Goal: Use online tool/utility: Utilize a website feature to perform a specific function

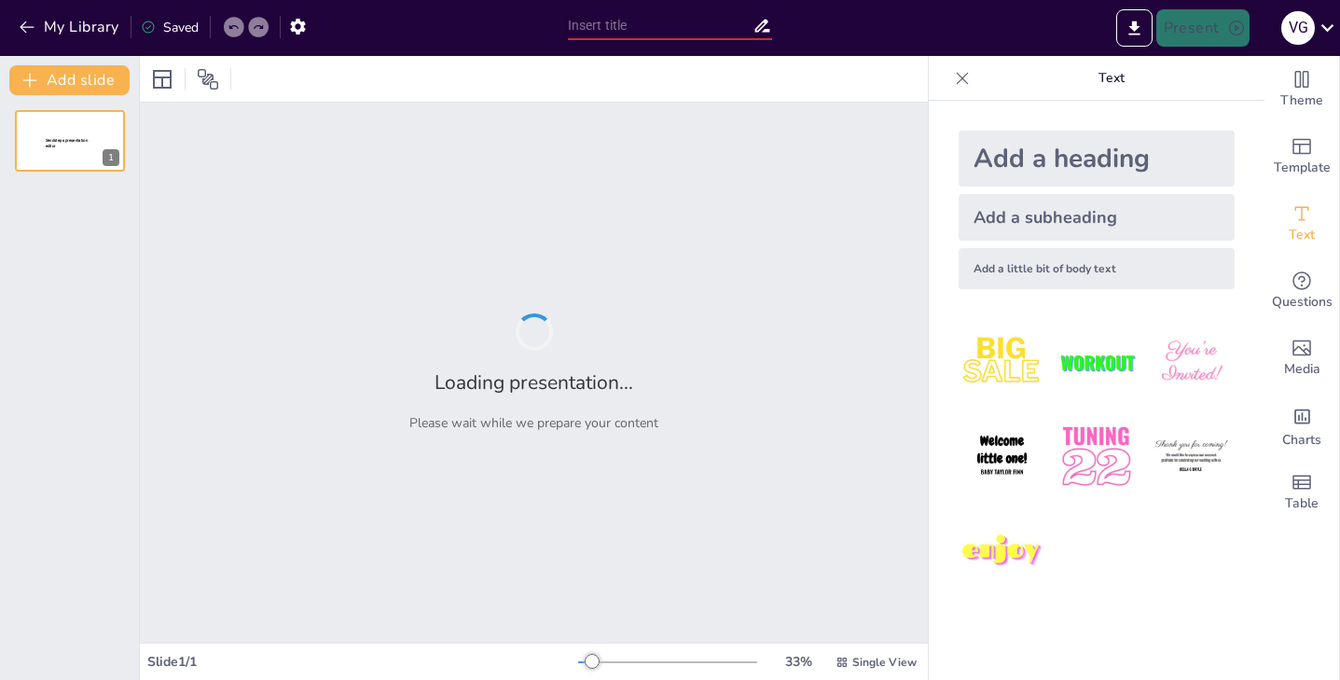
type input "El Ajolote de Xochimilco: Un Tesoro Médico y Cultural de [GEOGRAPHIC_DATA]"
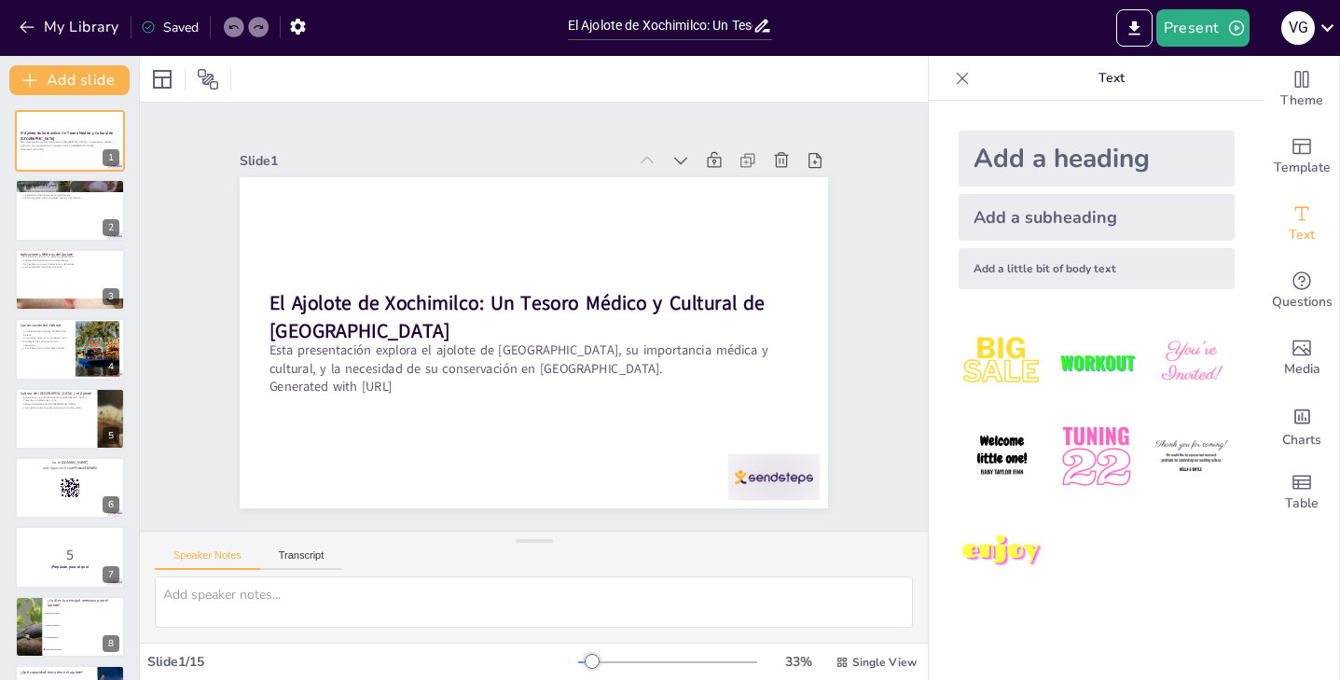
checkbox input "true"
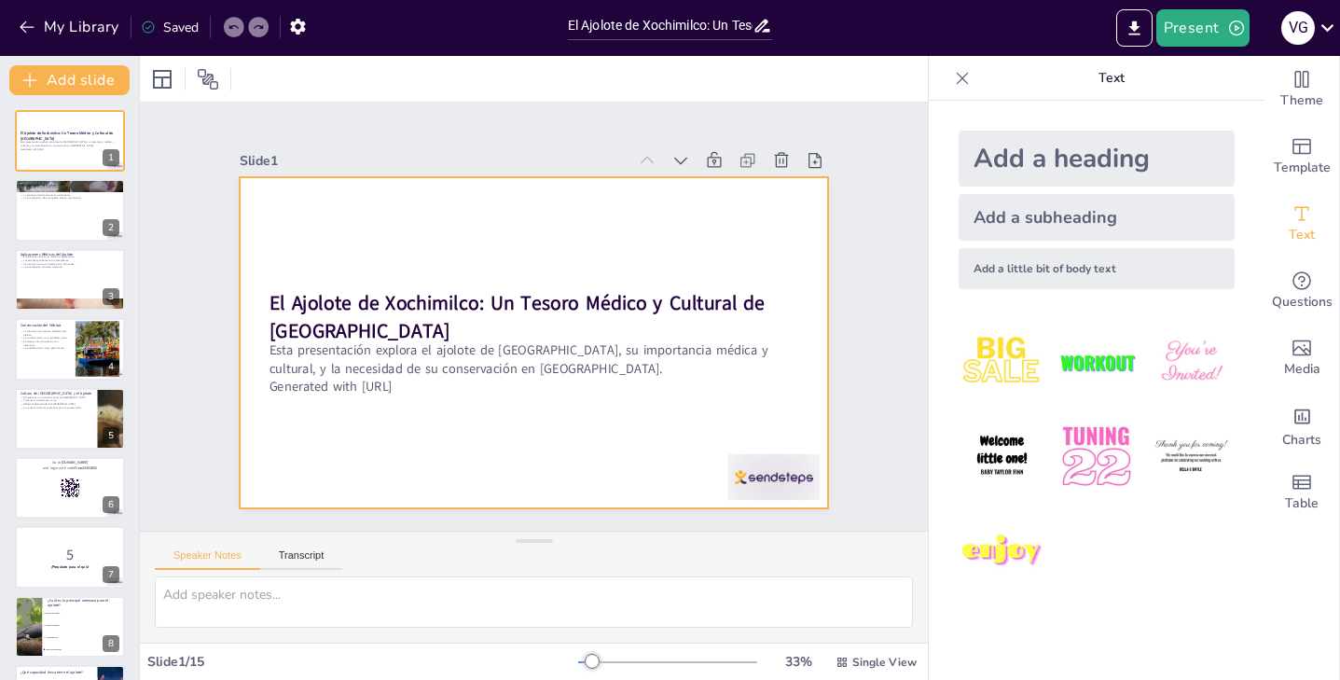
checkbox input "true"
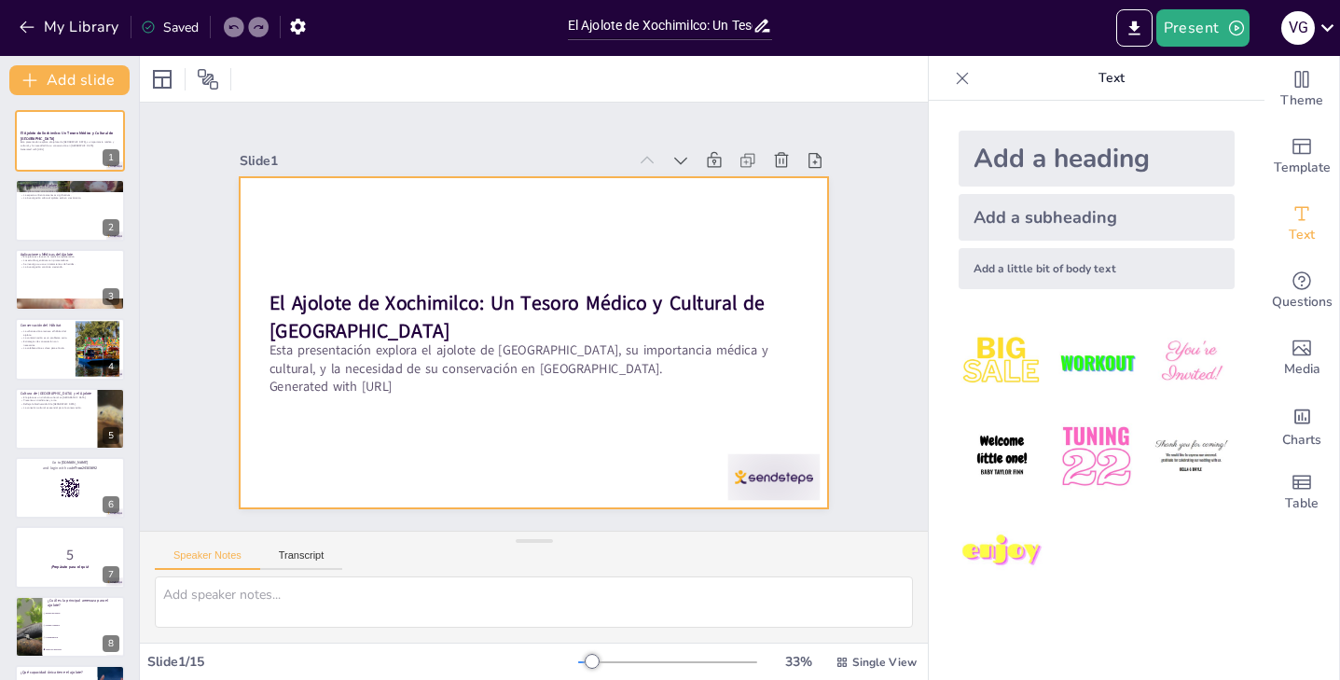
checkbox input "true"
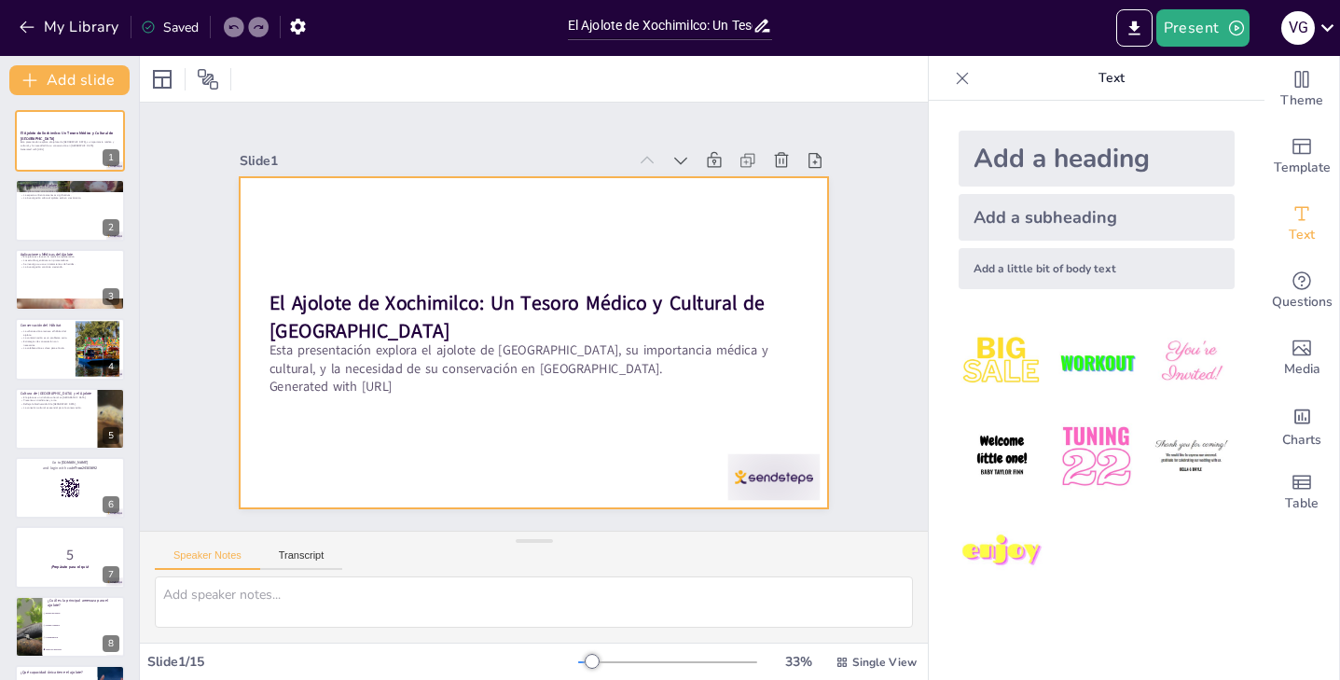
checkbox input "true"
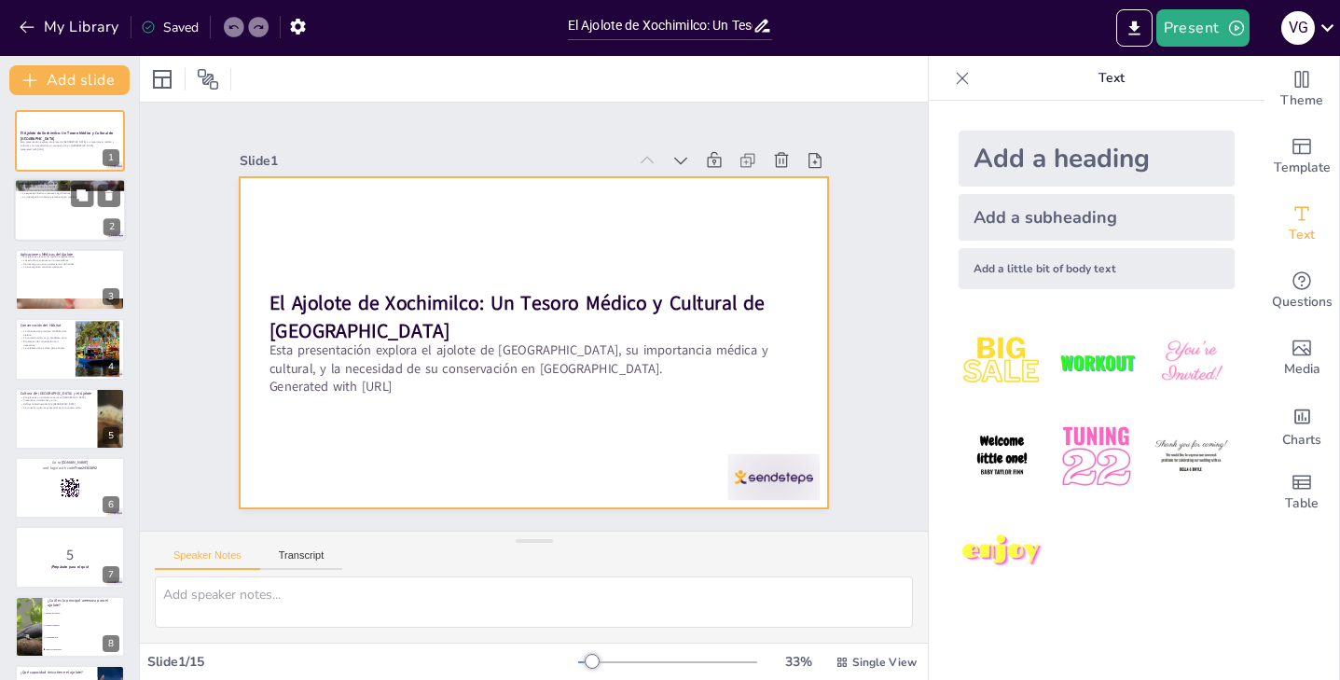
checkbox input "true"
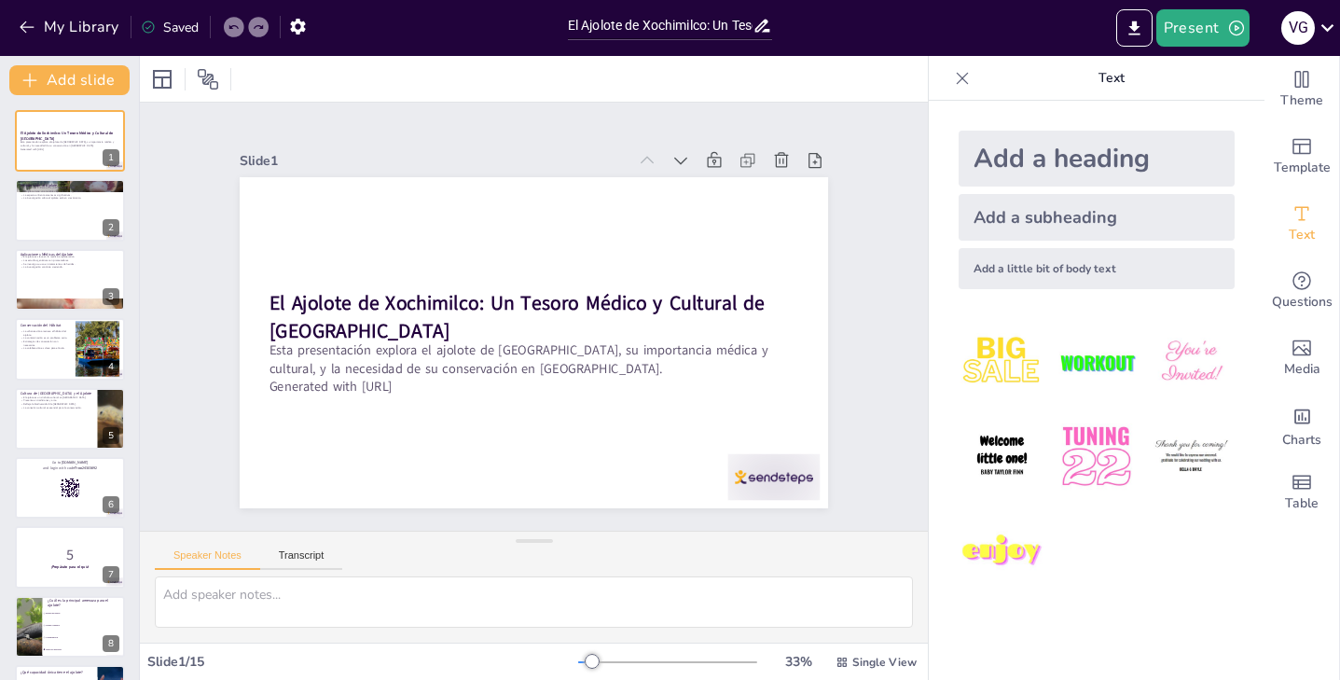
checkbox input "true"
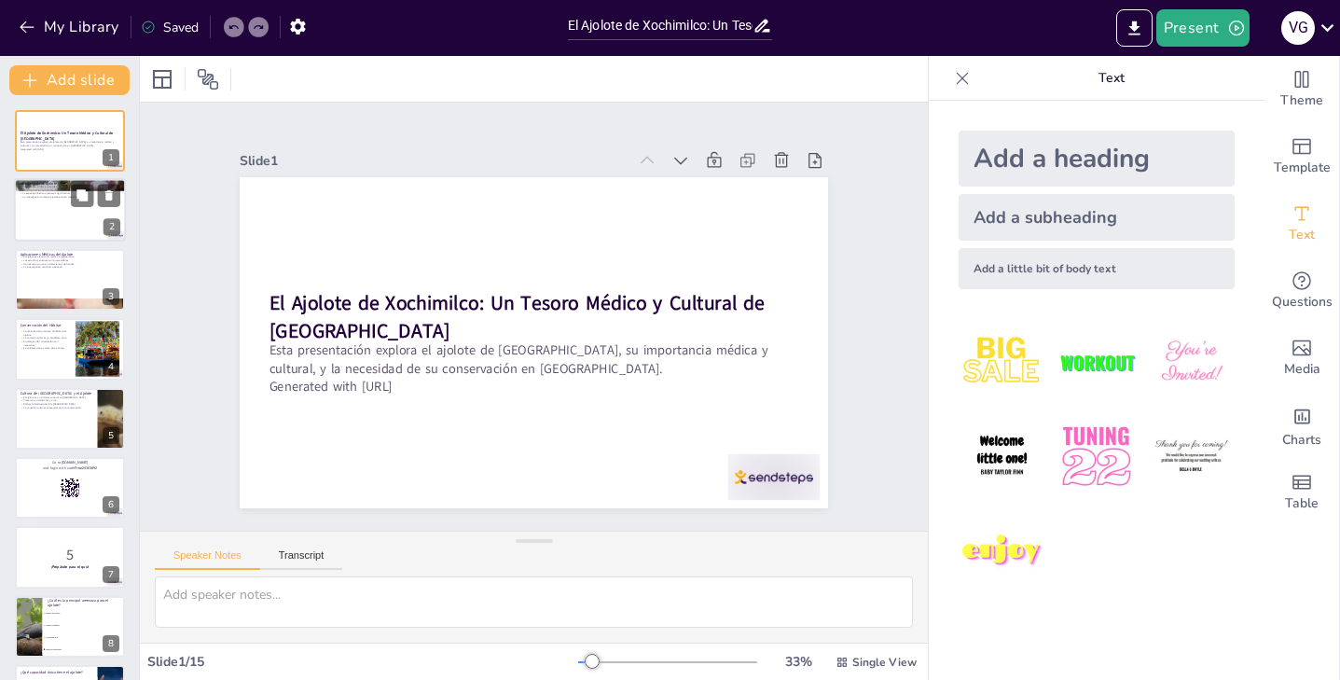
checkbox input "true"
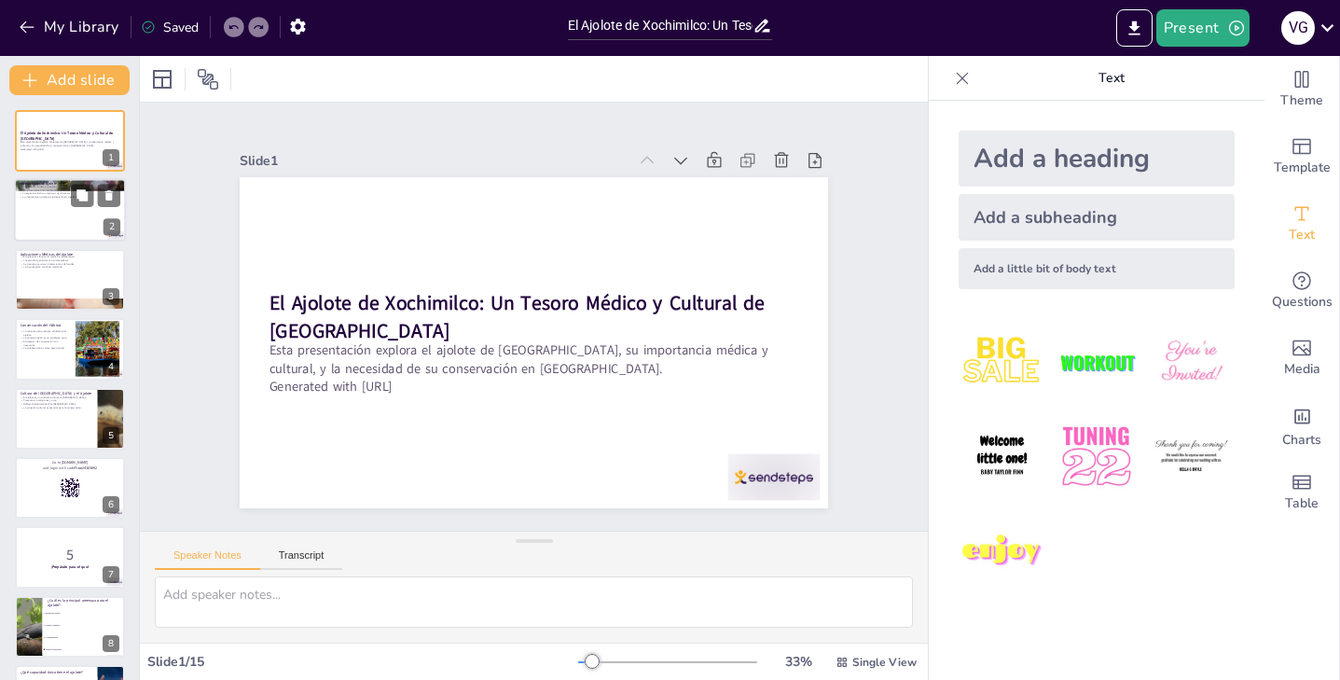
checkbox input "true"
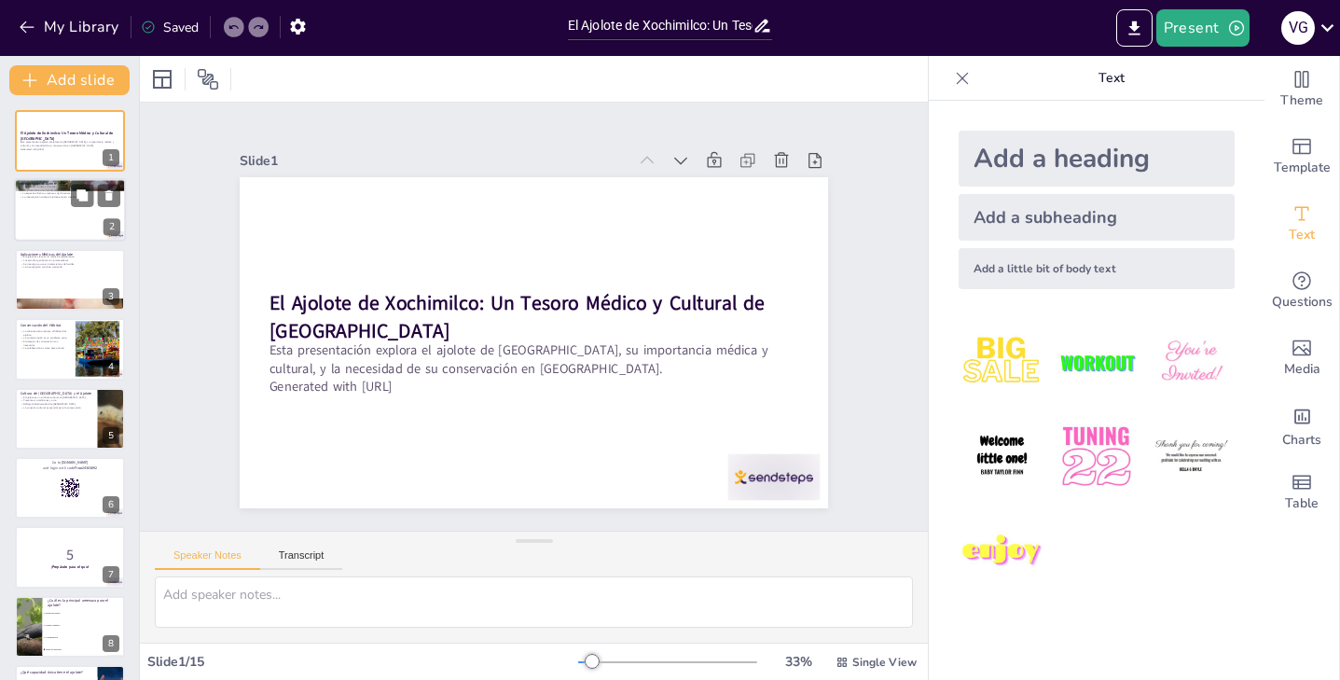
click at [53, 209] on div at bounding box center [70, 210] width 112 height 63
type textarea "El ajolote es una especie única que solo se encuentra en [GEOGRAPHIC_DATA], lo …"
checkbox input "true"
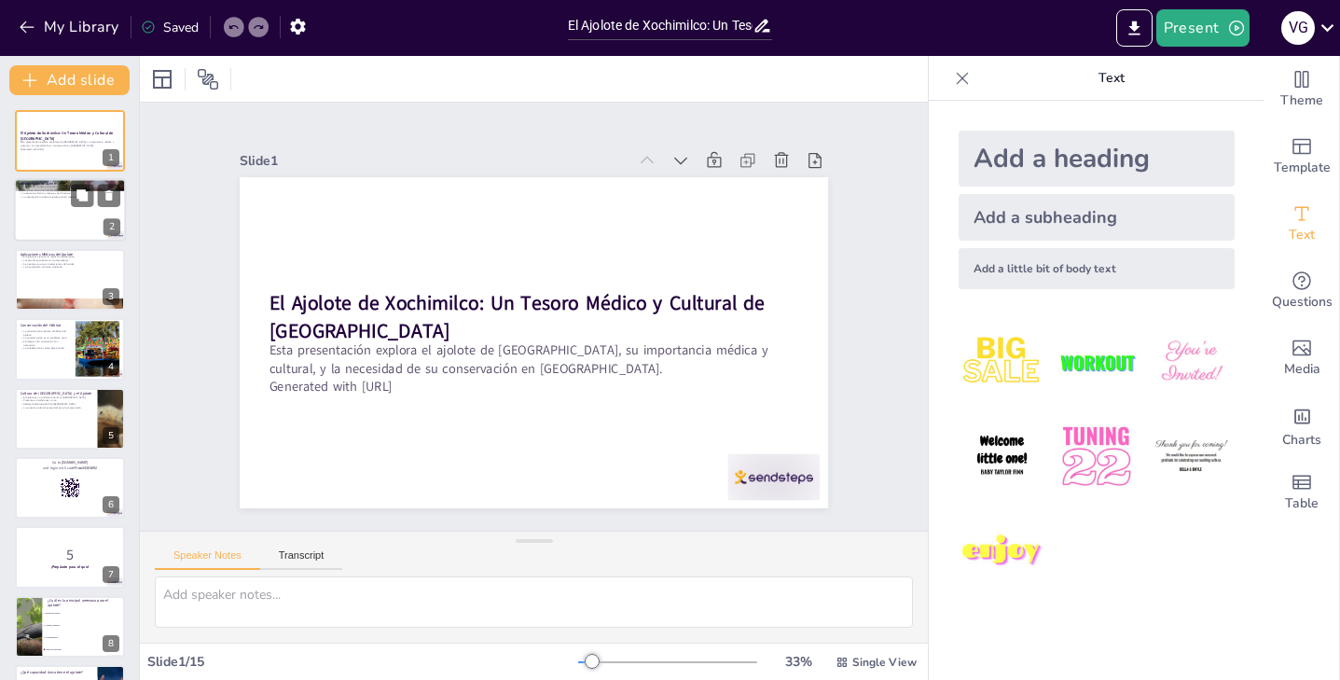
checkbox input "true"
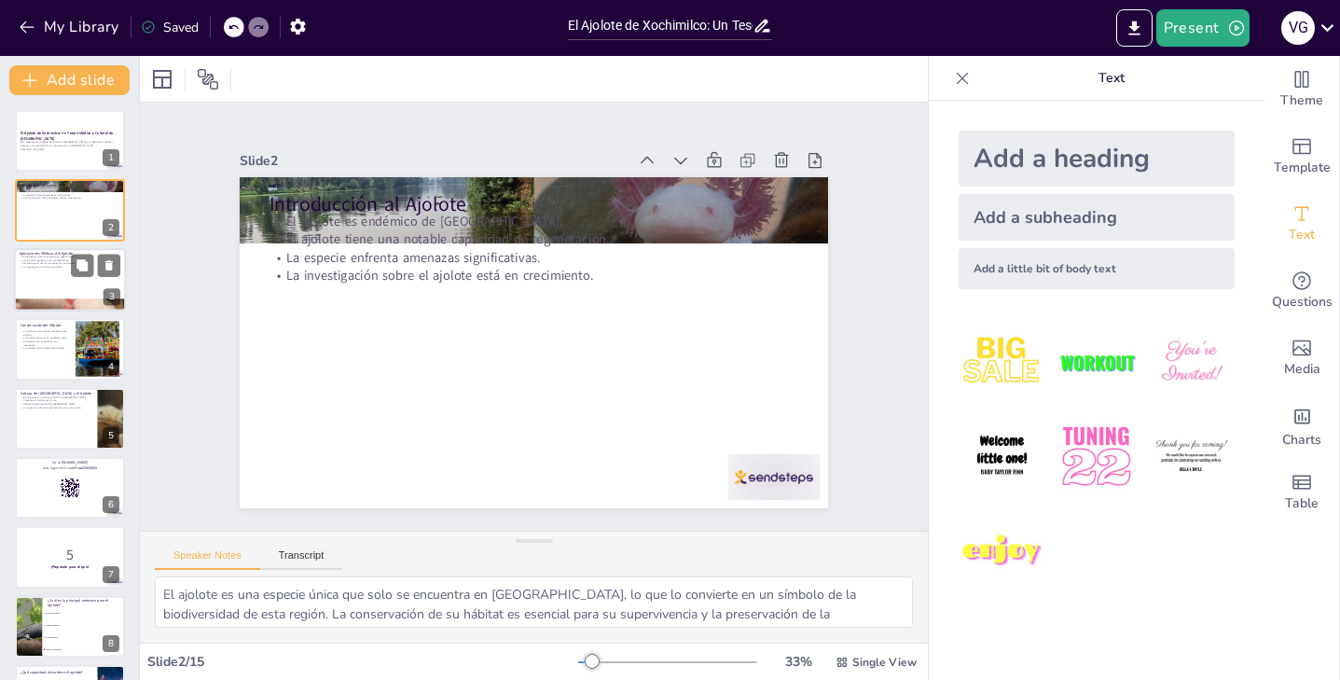
checkbox input "true"
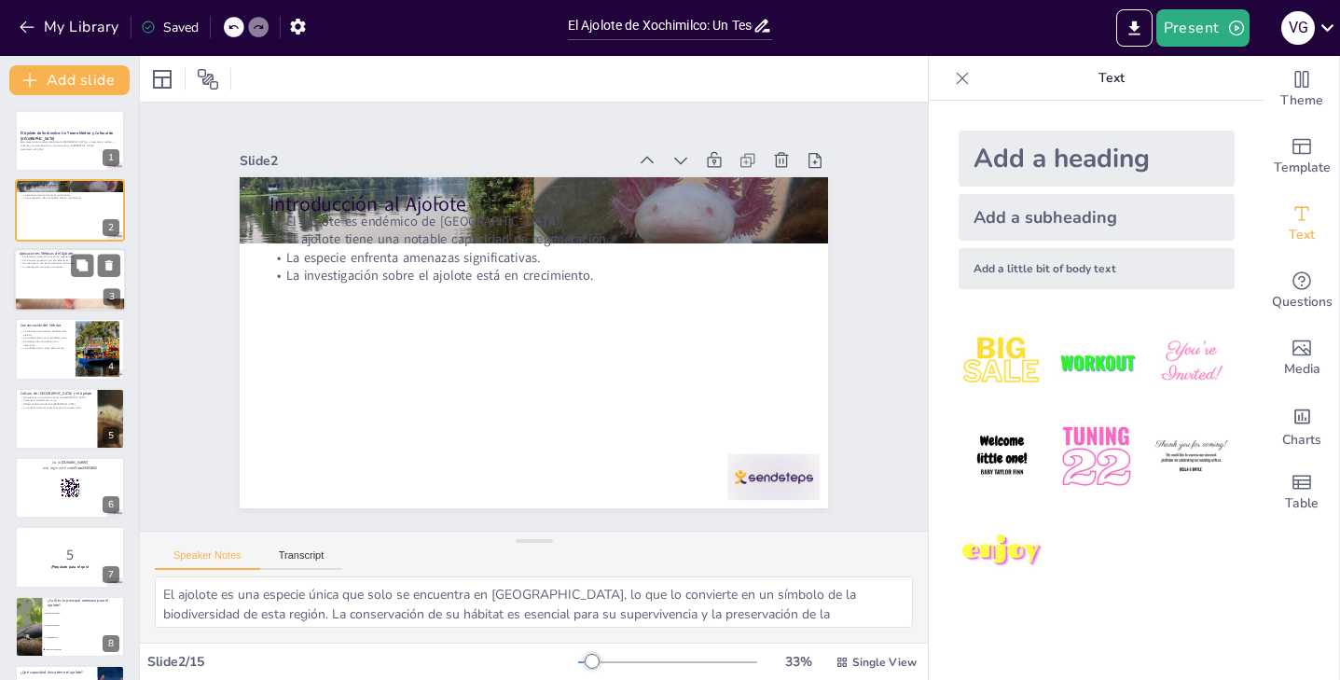
checkbox input "true"
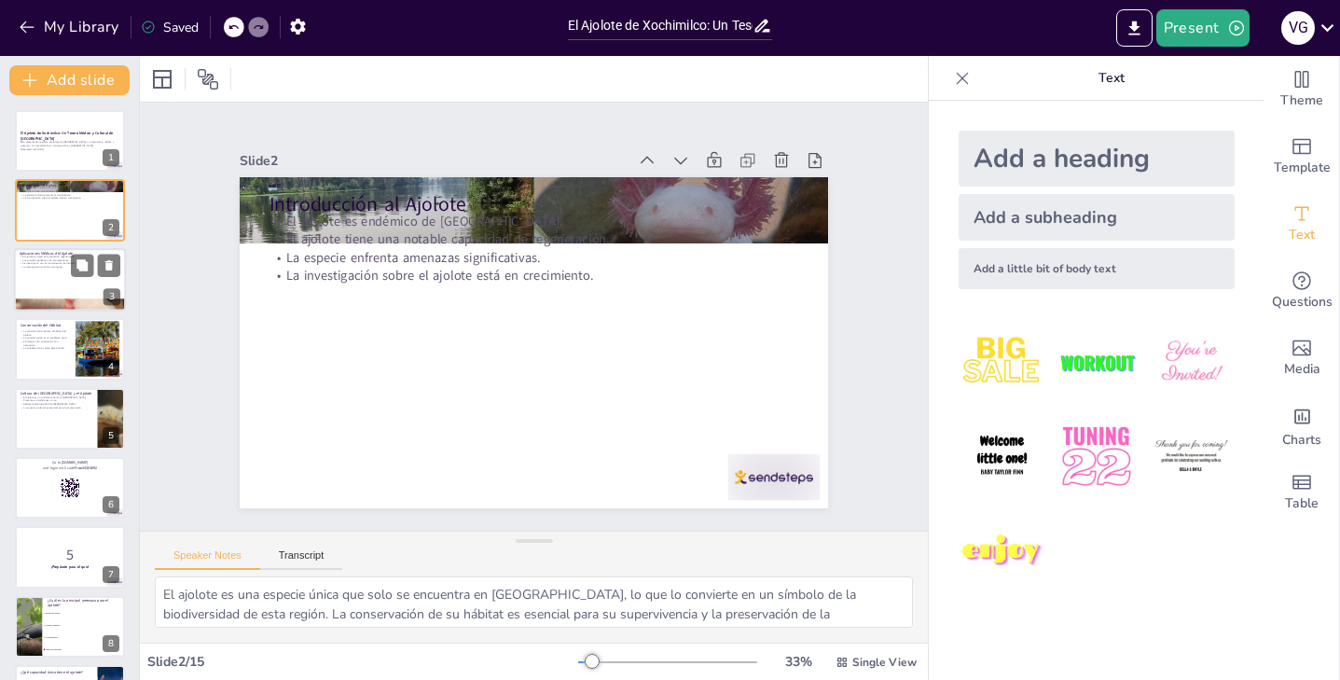
checkbox input "true"
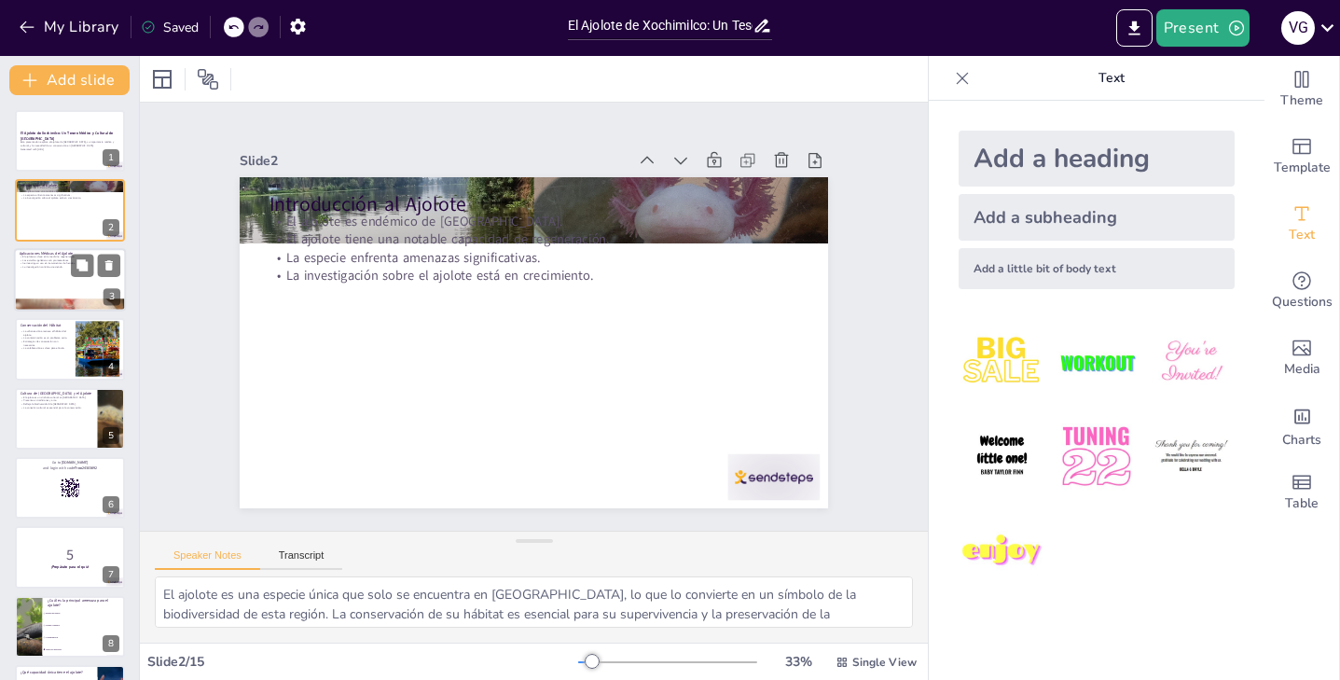
checkbox input "true"
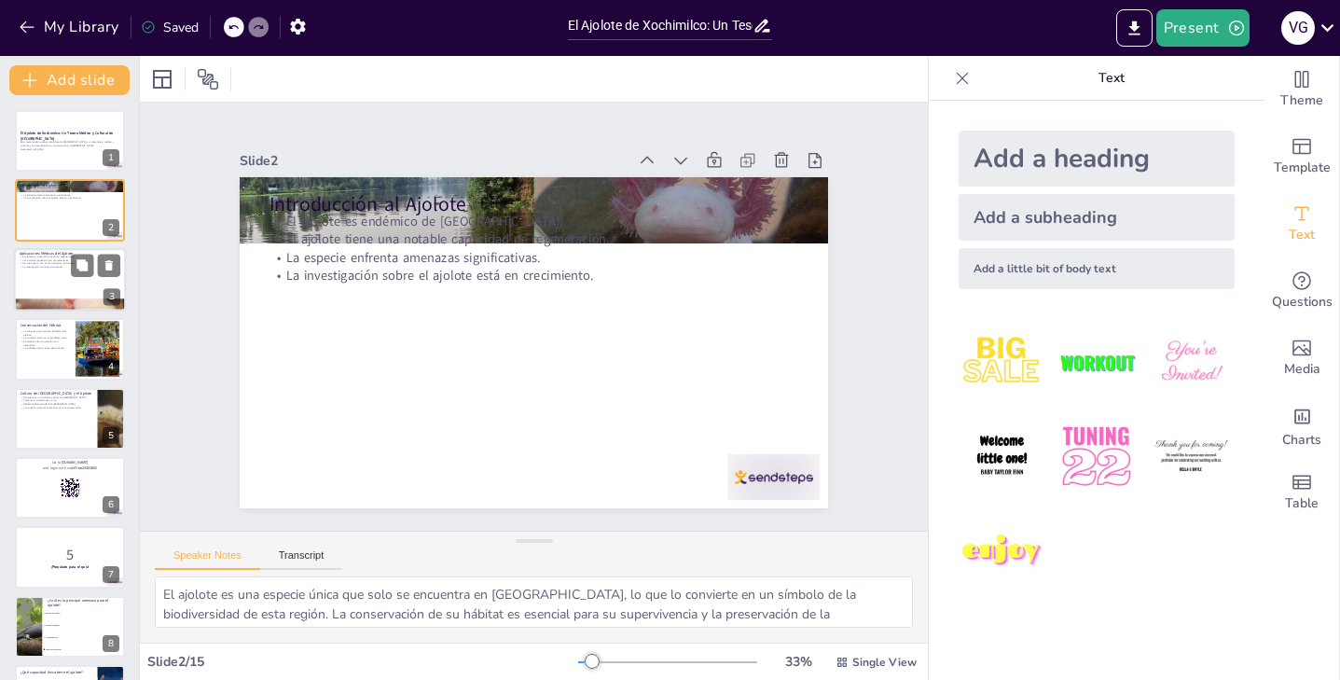
click at [48, 283] on div at bounding box center [70, 279] width 112 height 63
type textarea "La investigación sobre el ajolote está revolucionando la medicina regenerativa,…"
checkbox input "true"
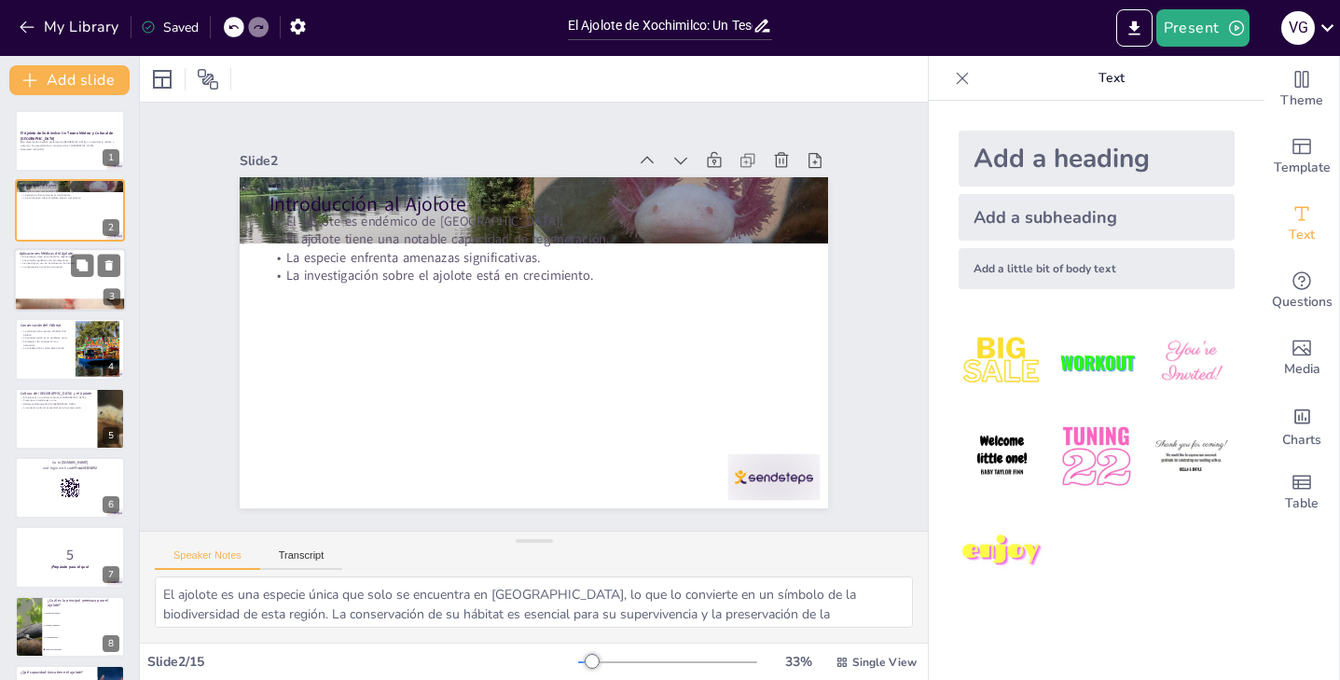
checkbox input "true"
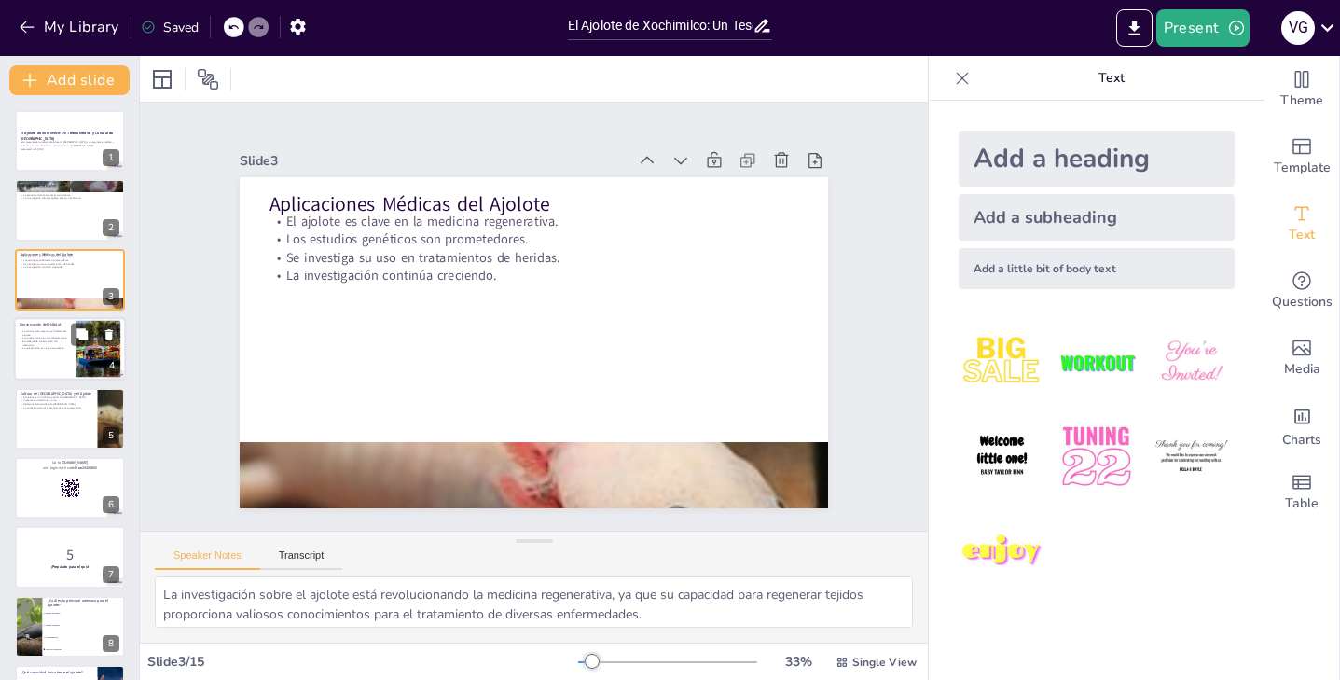
checkbox input "true"
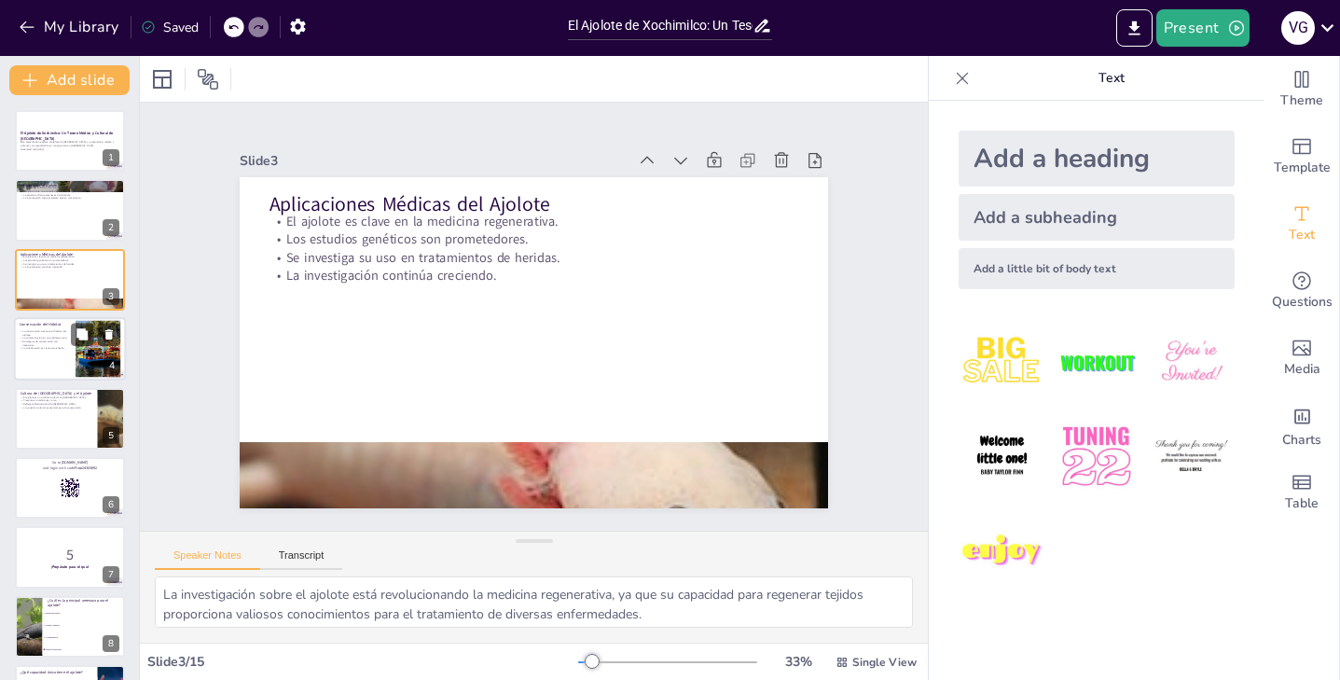
checkbox input "true"
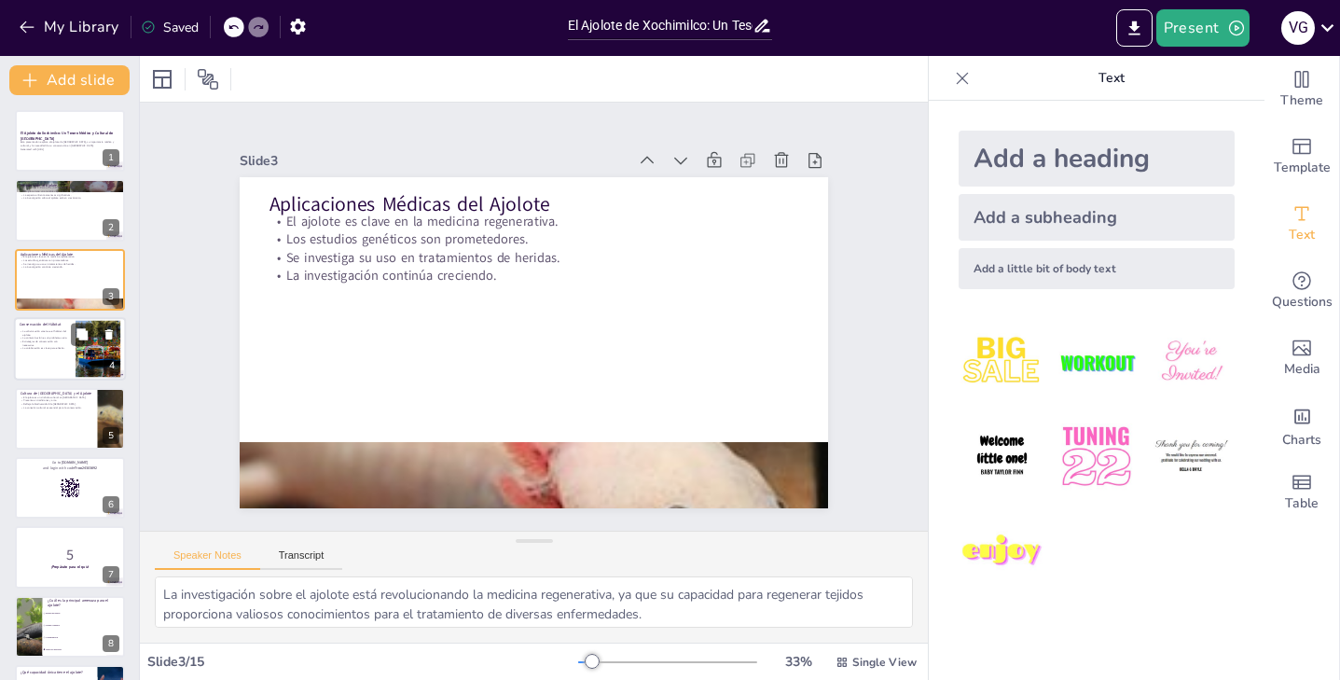
checkbox input "true"
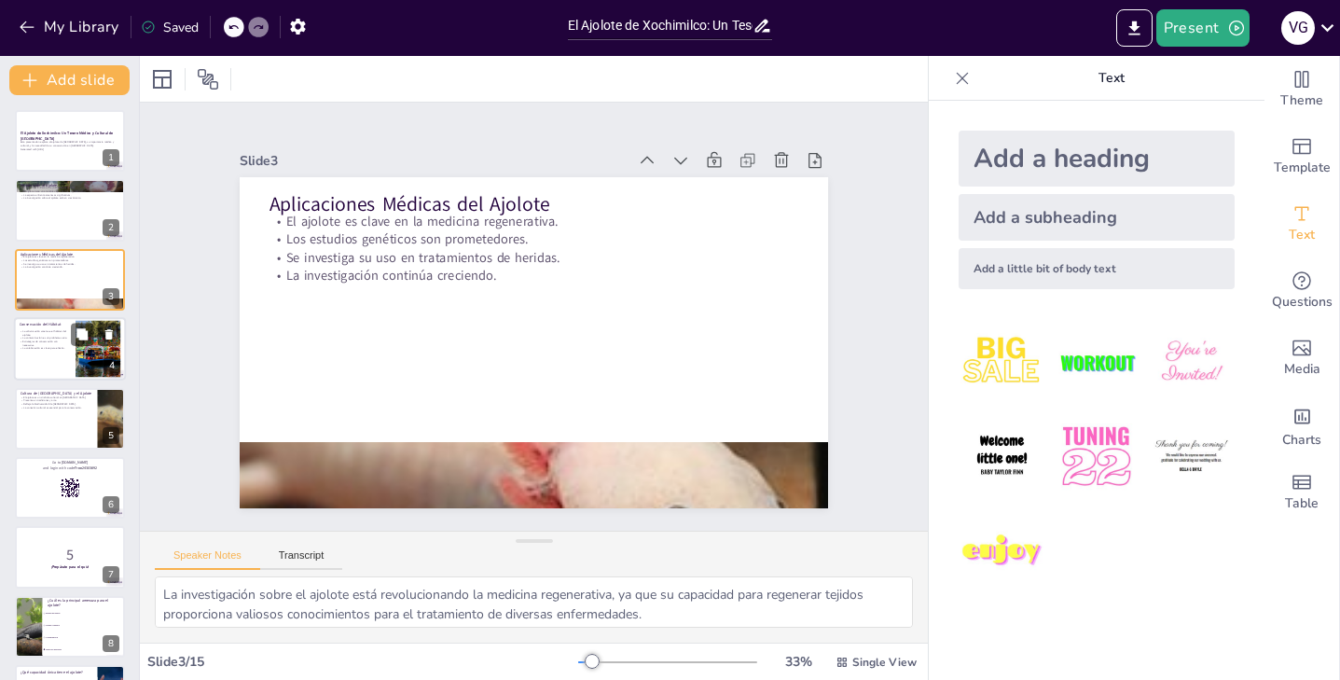
click at [54, 337] on p "La contaminación es un problema serio." at bounding box center [45, 339] width 50 height 4
type textarea "La urbanización en [GEOGRAPHIC_DATA] ha llevado a la destrucción de hábitats na…"
checkbox input "true"
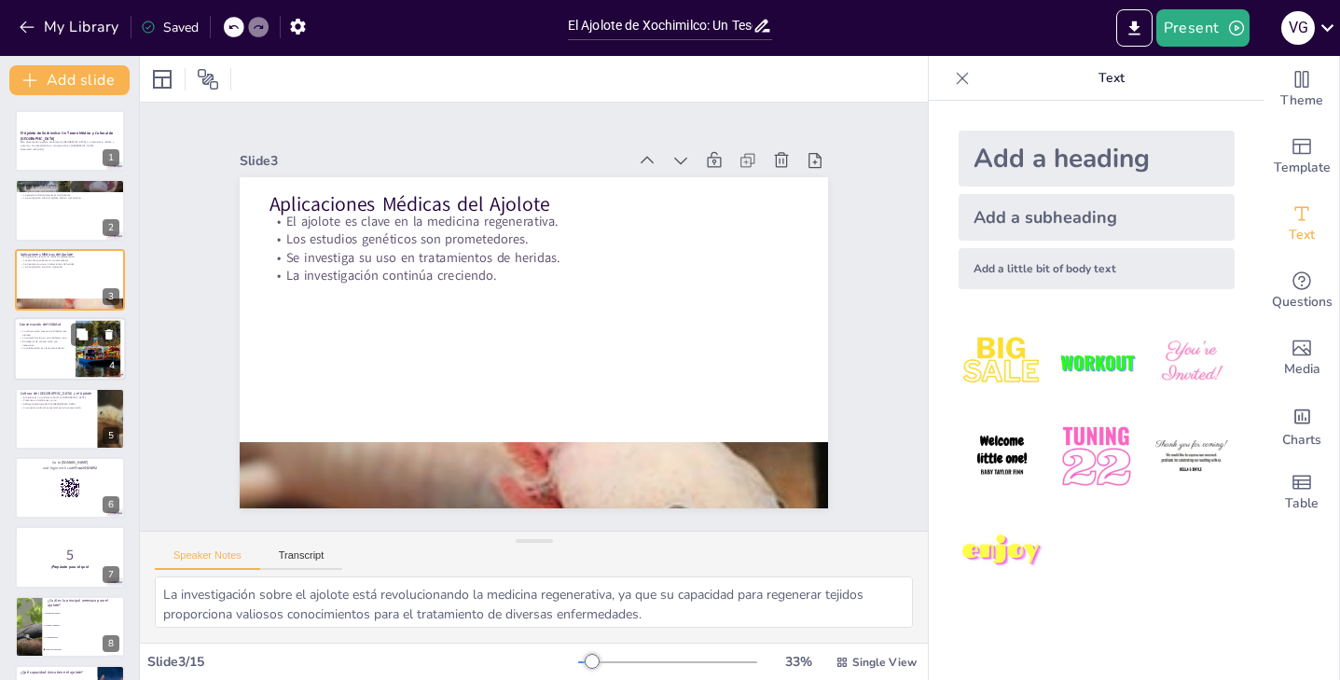
checkbox input "true"
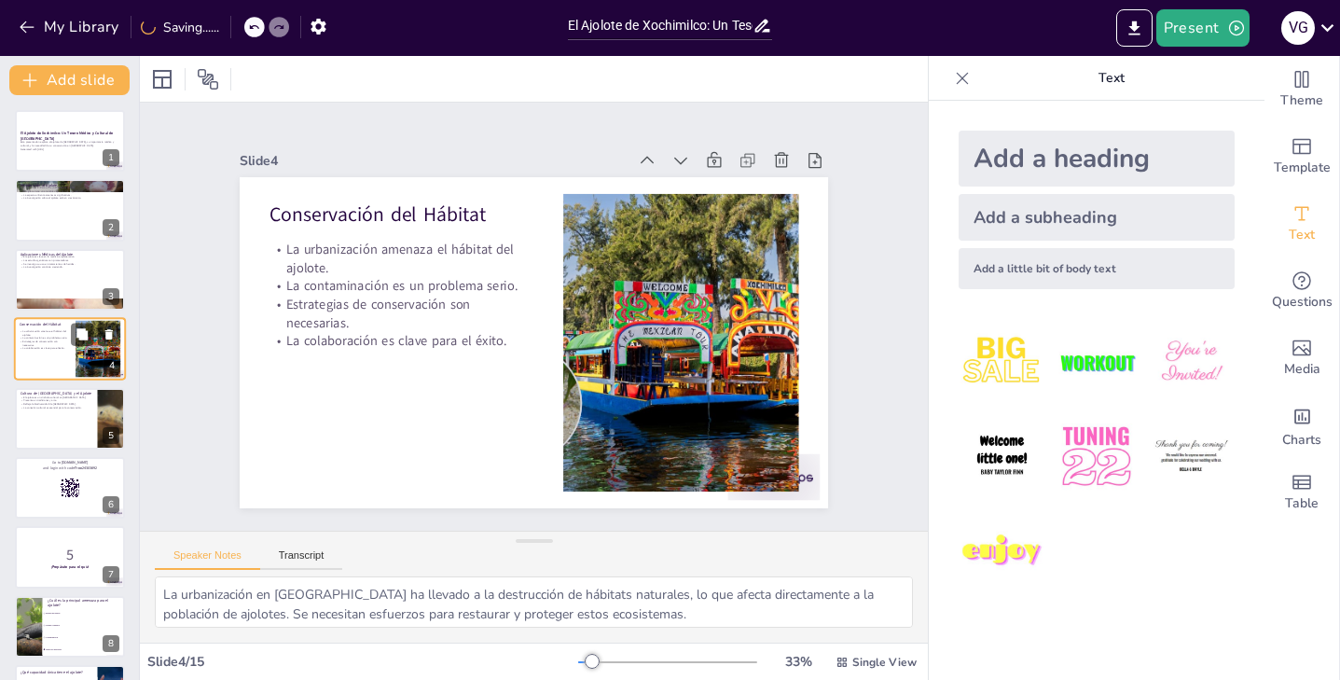
checkbox input "true"
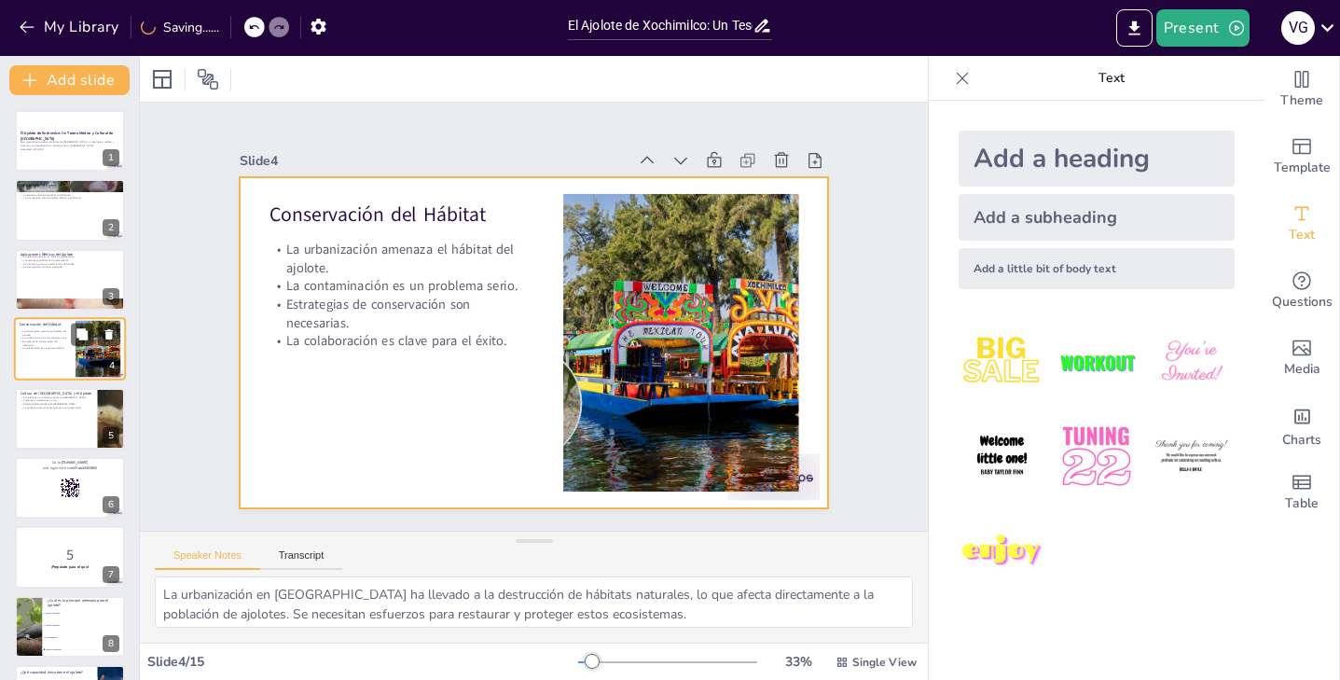
checkbox input "true"
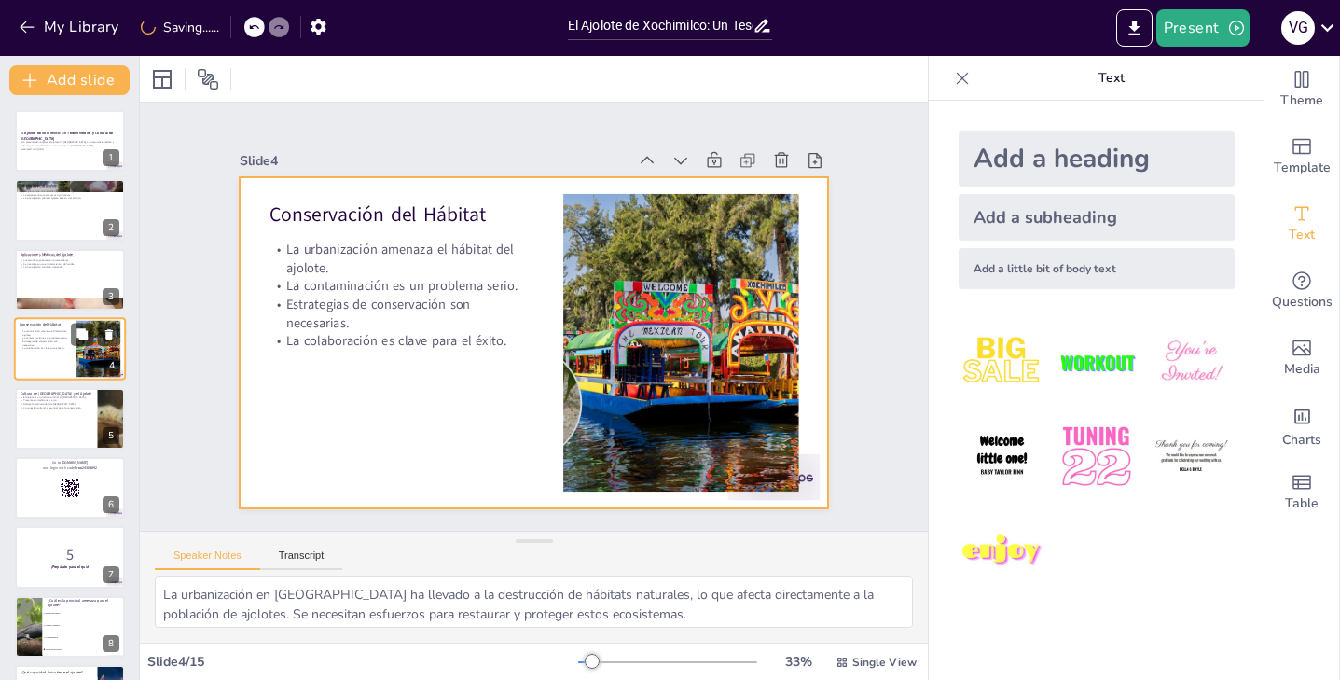
click at [62, 377] on div at bounding box center [70, 348] width 112 height 63
checkbox input "true"
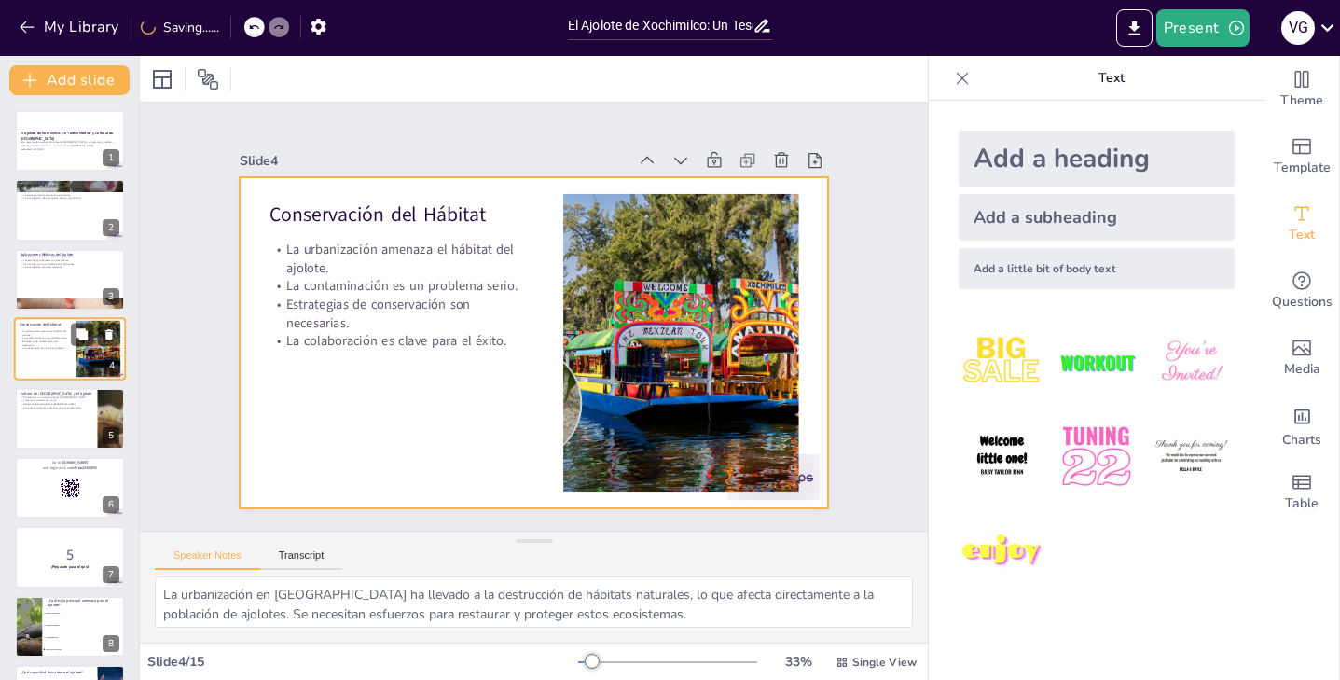
checkbox input "true"
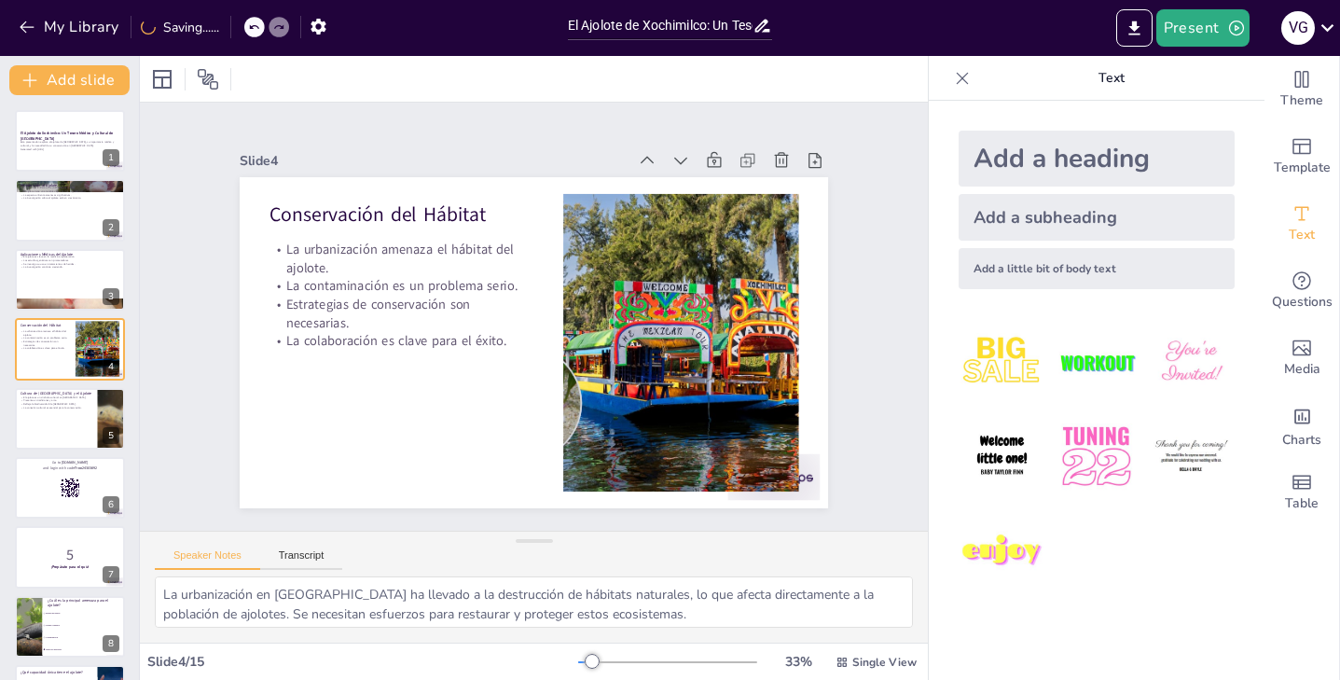
checkbox input "true"
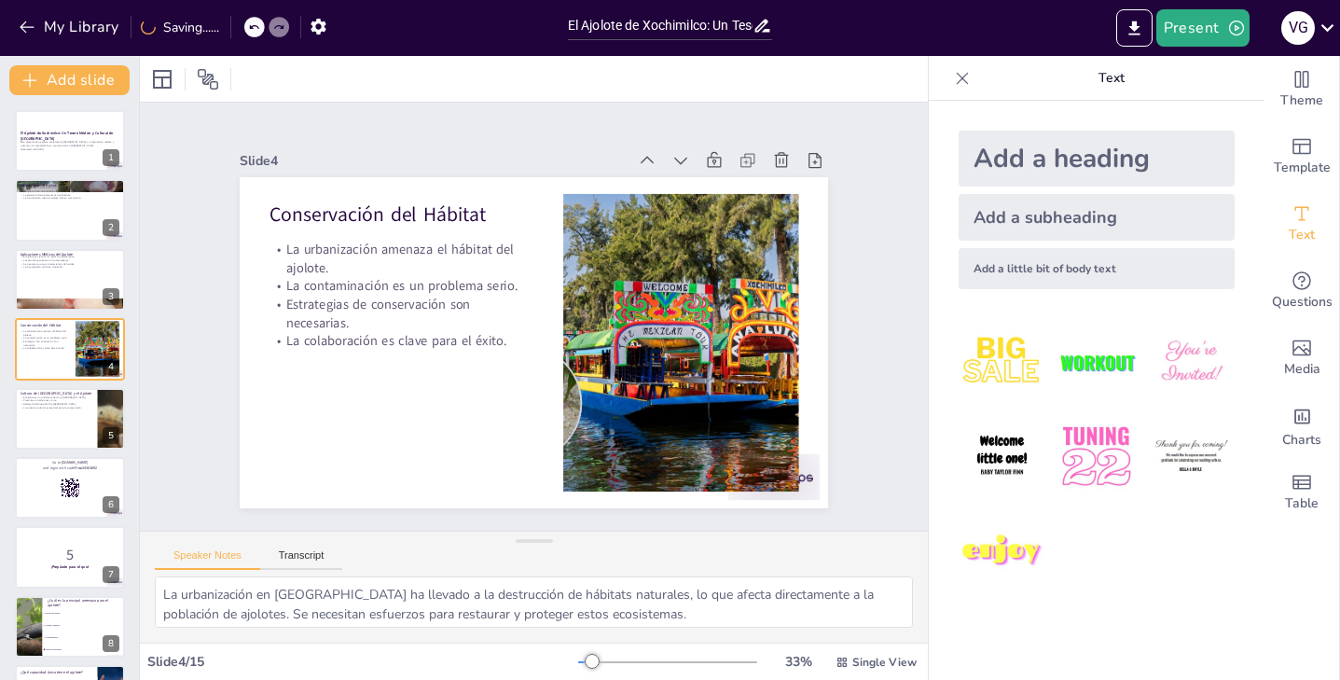
checkbox input "true"
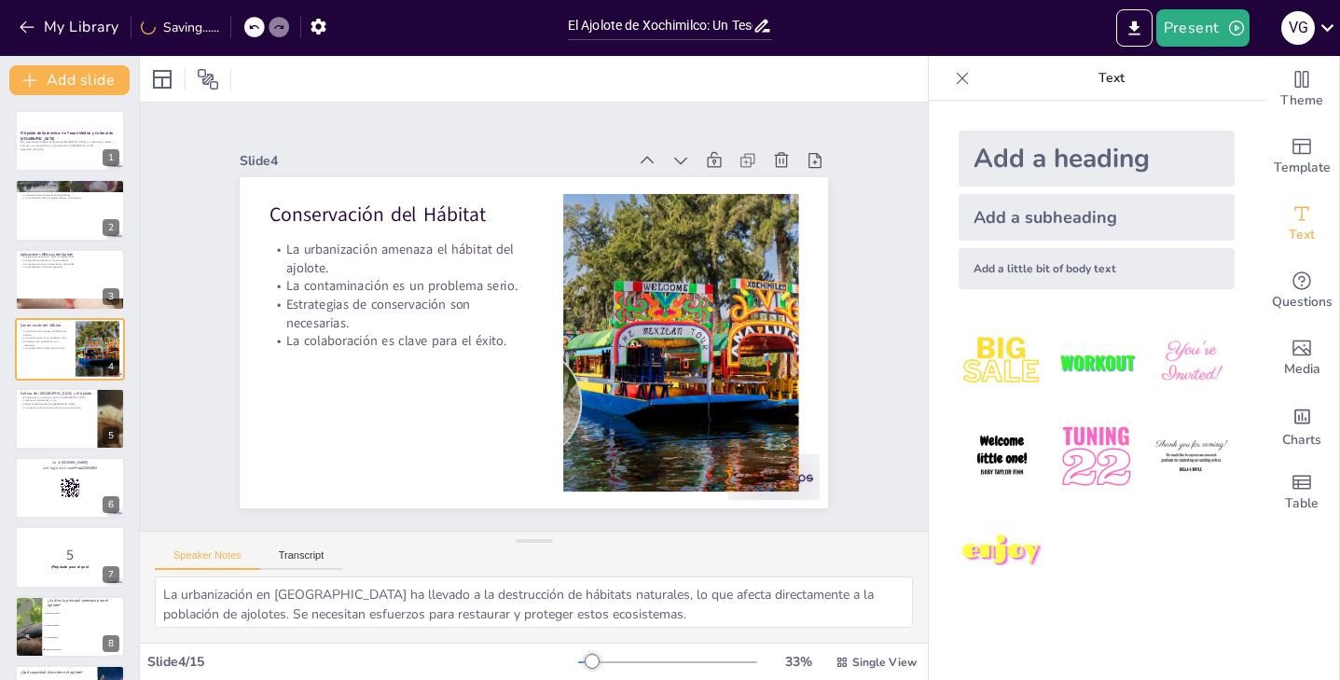
checkbox input "true"
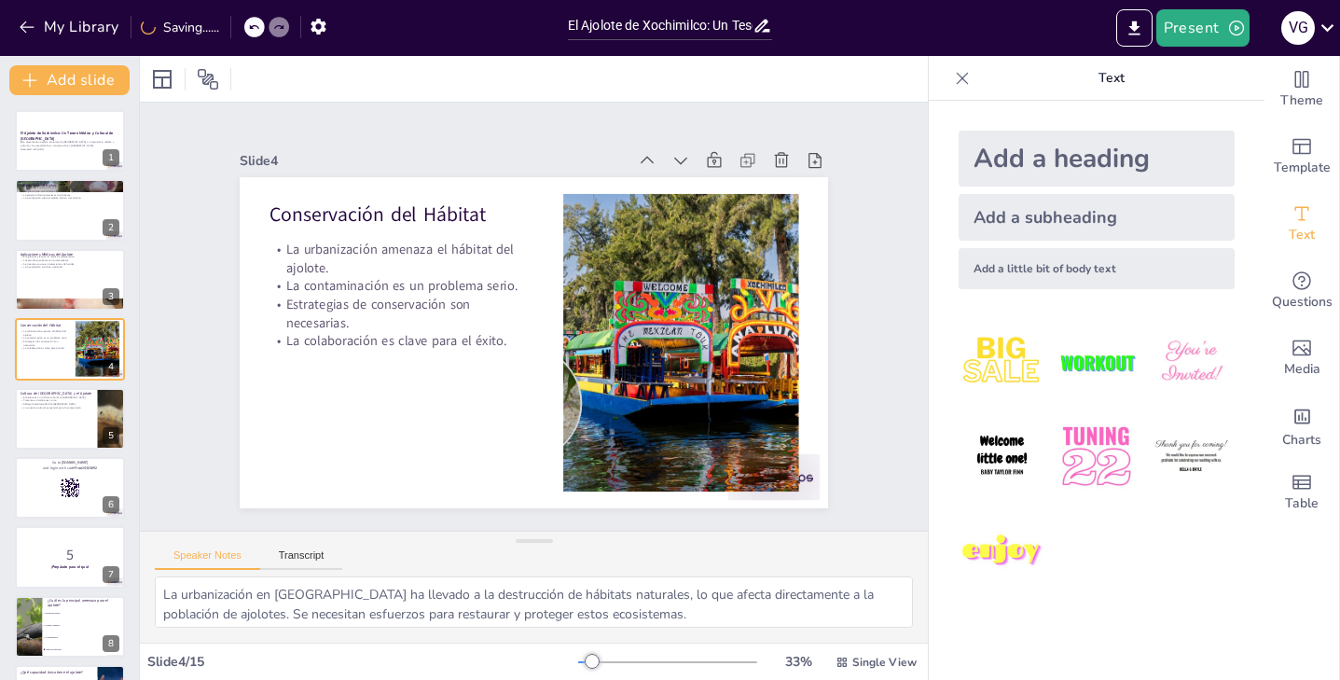
checkbox input "true"
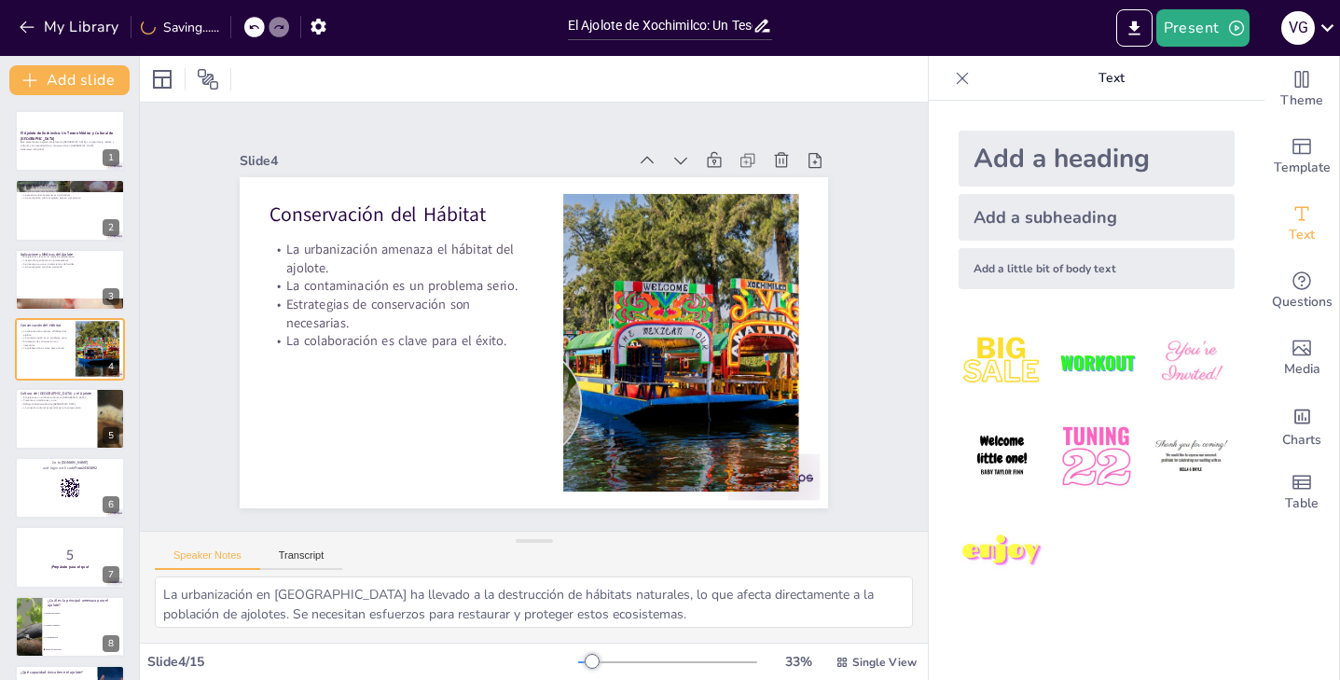
checkbox input "true"
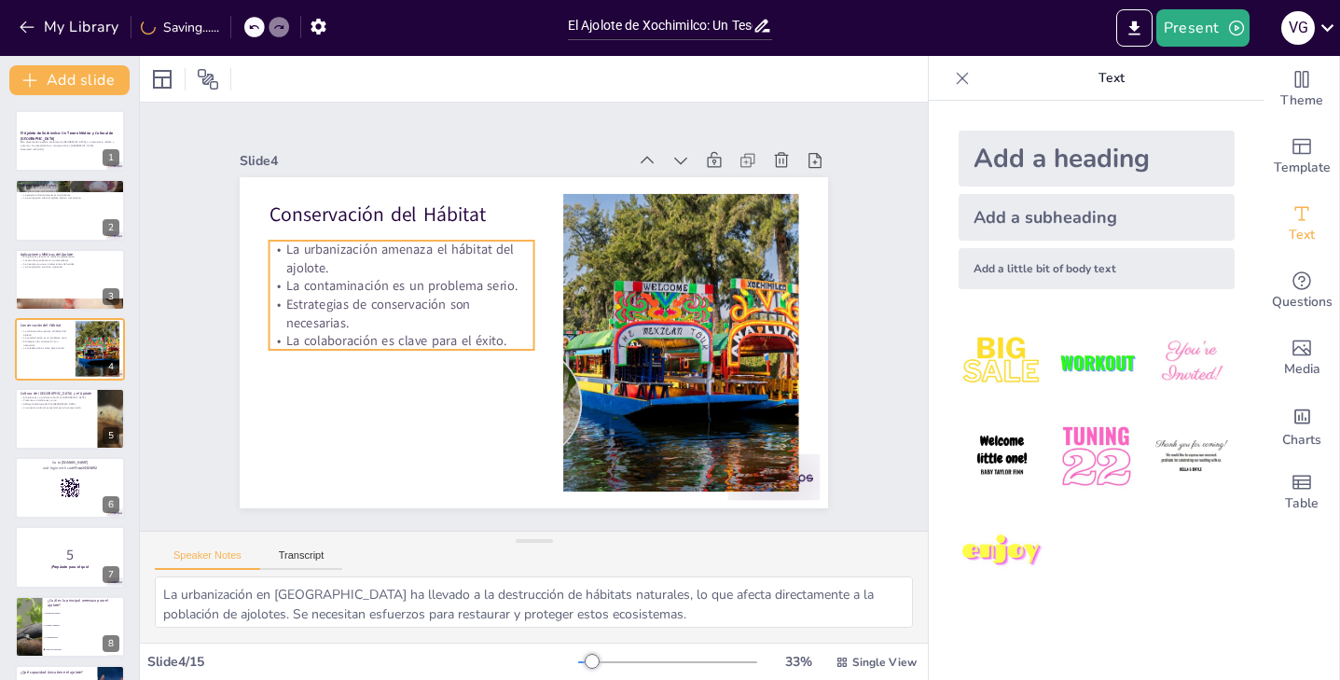
checkbox input "true"
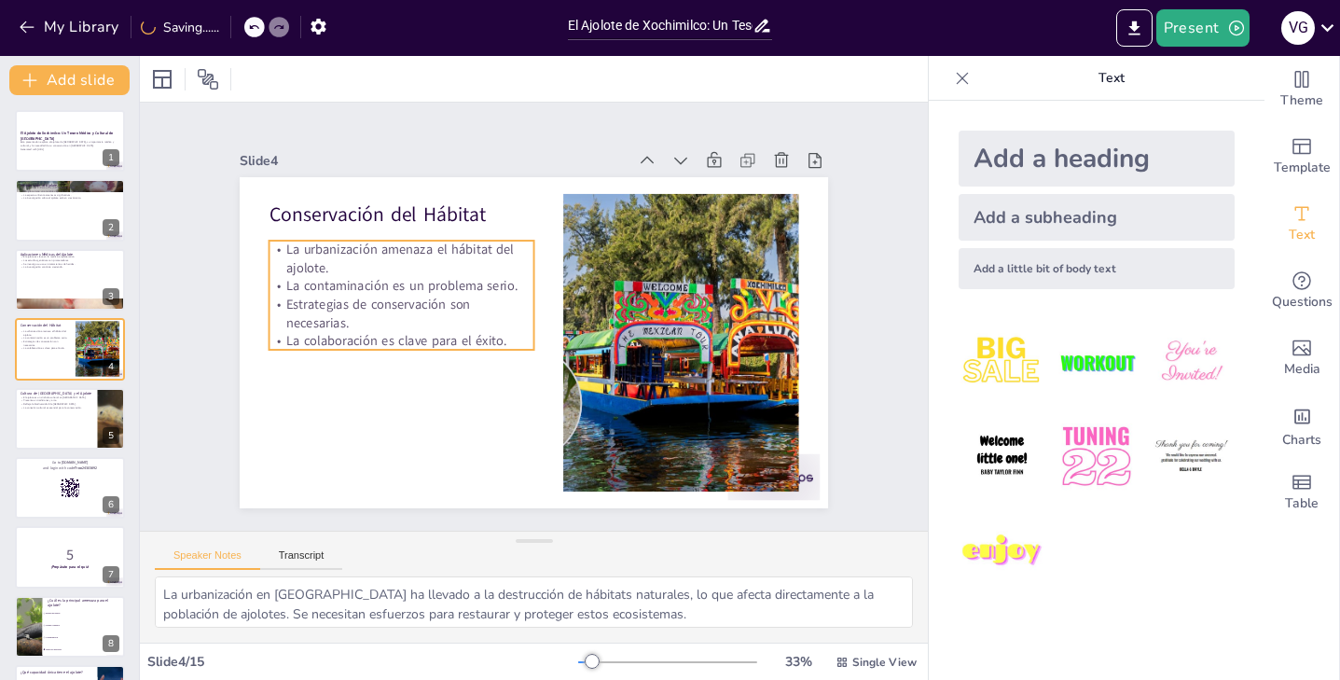
checkbox input "true"
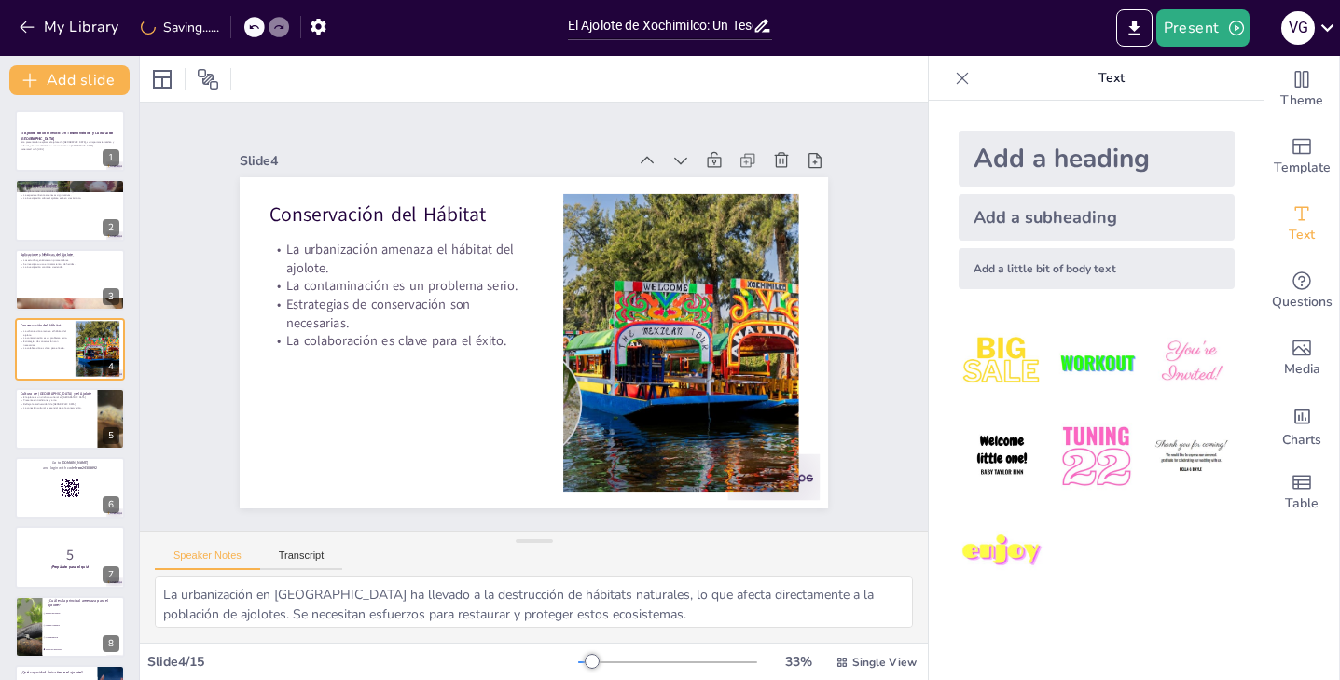
checkbox input "true"
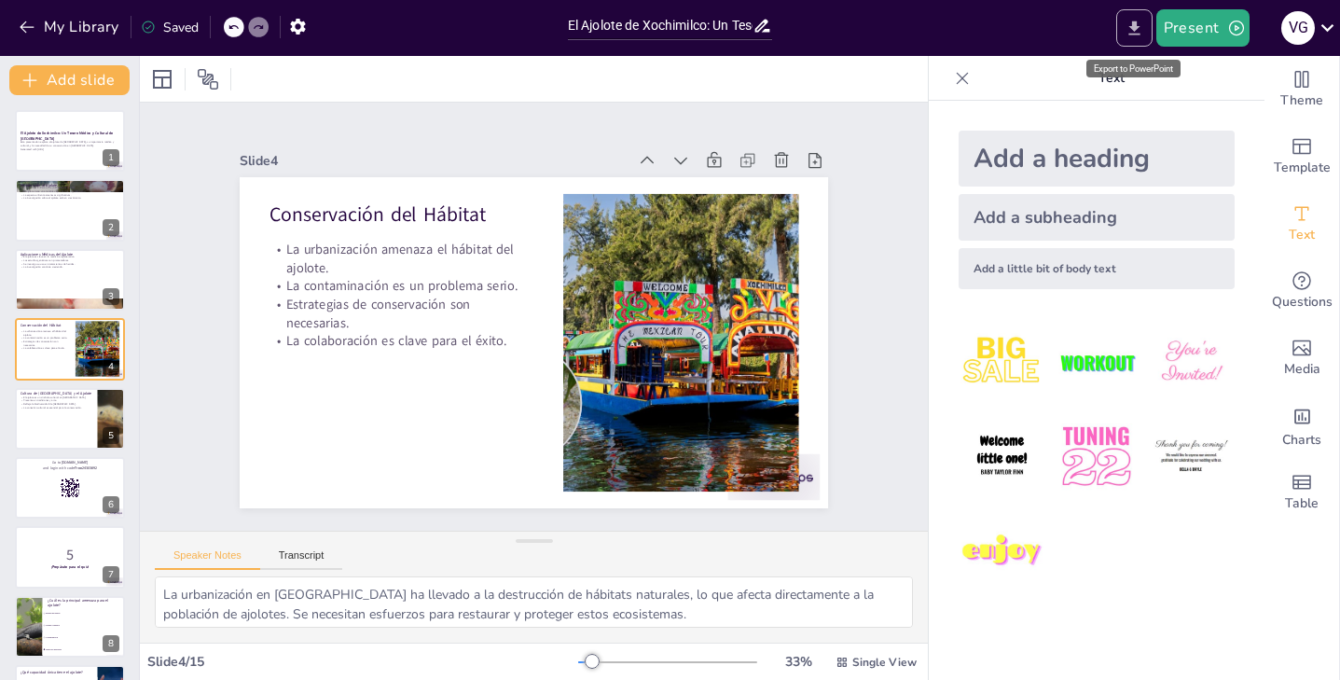
click at [1125, 38] on button "Export to PowerPoint" at bounding box center [1134, 27] width 36 height 37
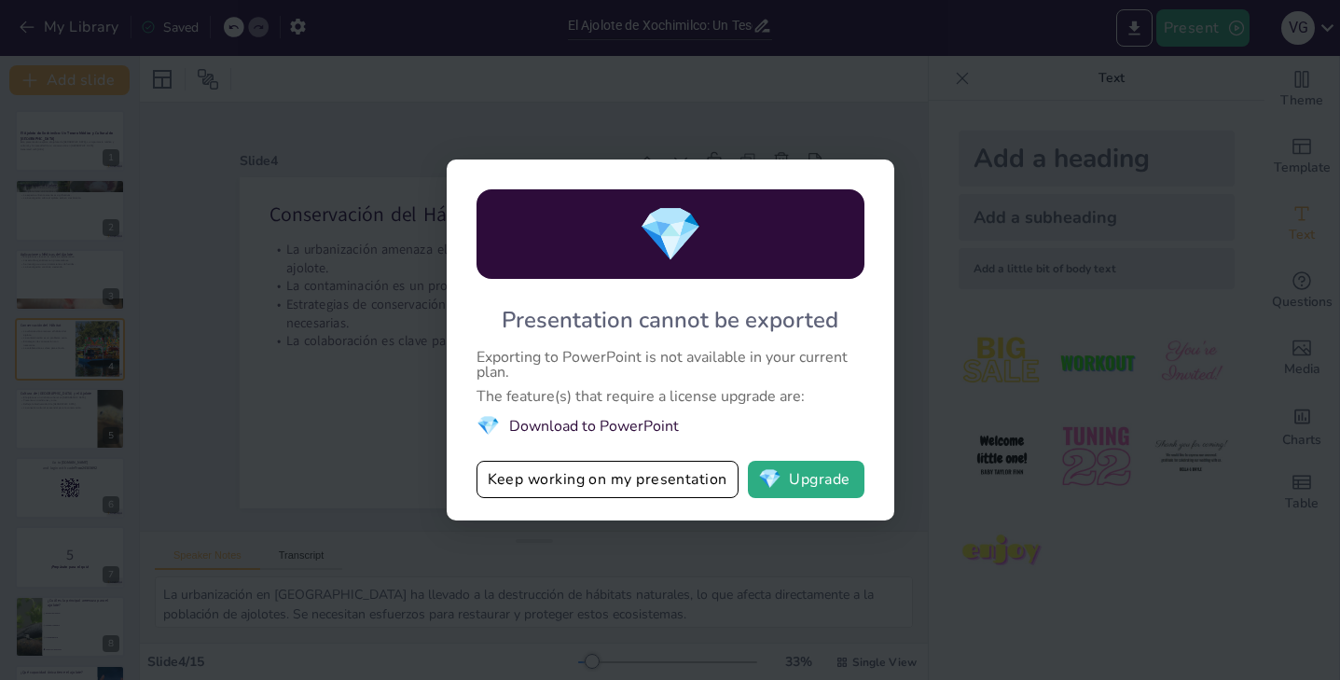
click at [627, 430] on li "💎 Download to PowerPoint" at bounding box center [670, 425] width 388 height 25
click at [628, 423] on li "💎 Download to PowerPoint" at bounding box center [670, 425] width 388 height 25
click at [770, 470] on span "💎" at bounding box center [769, 479] width 23 height 19
checkbox input "true"
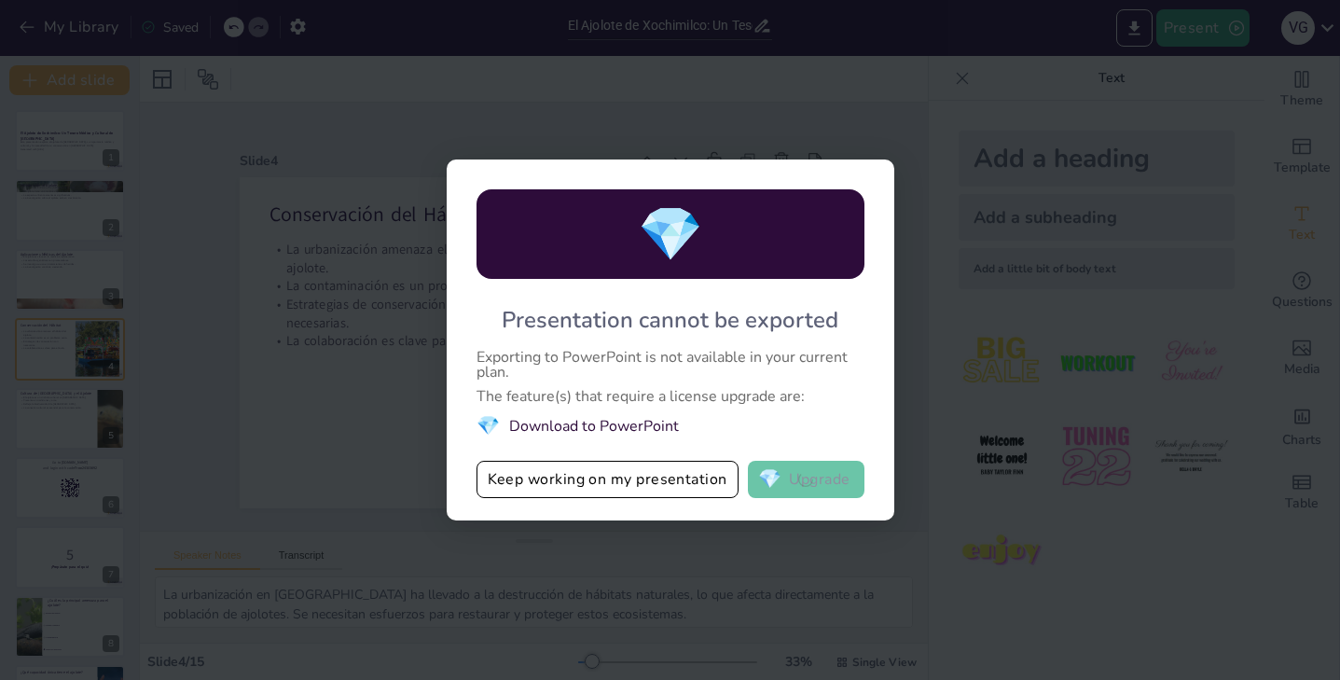
checkbox input "true"
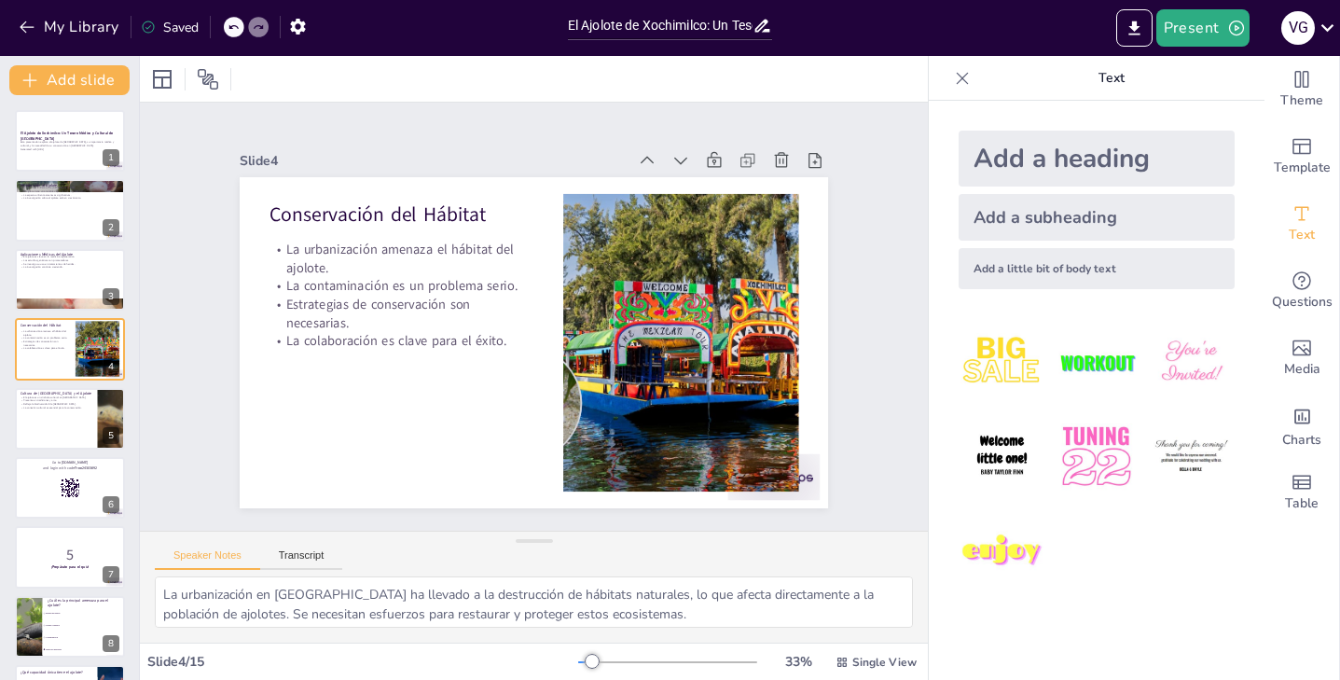
checkbox input "true"
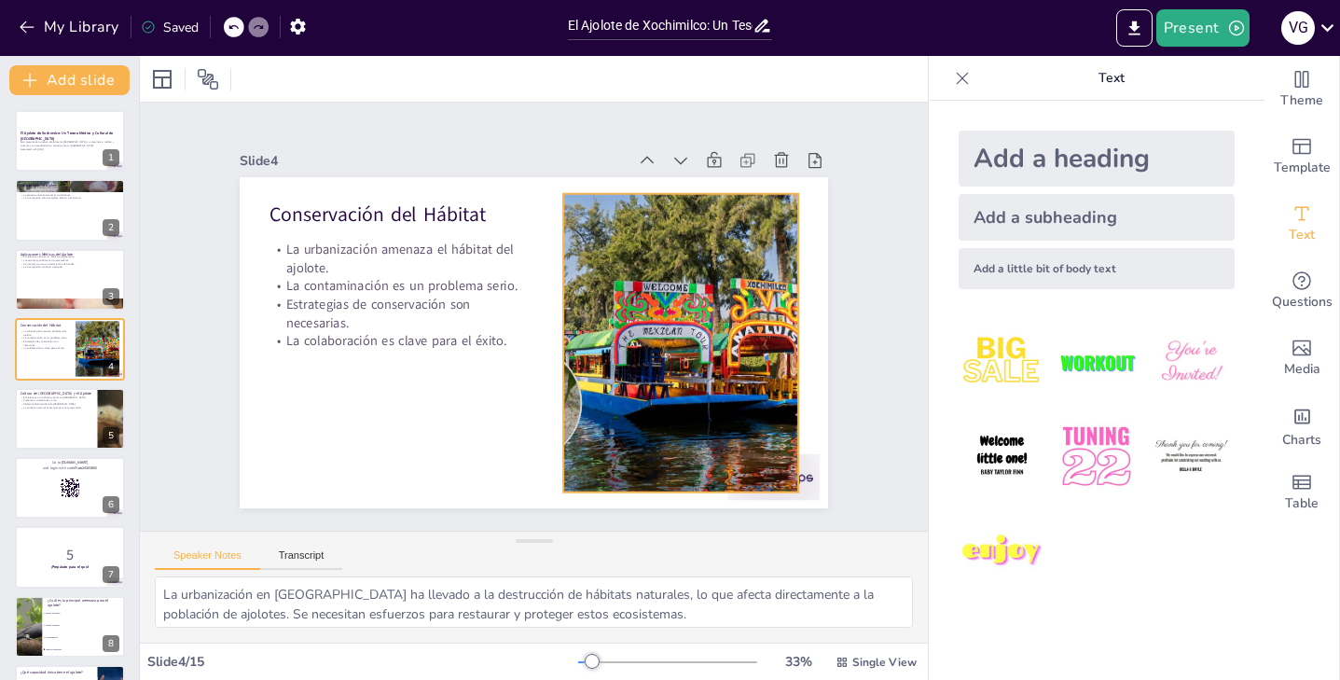
checkbox input "true"
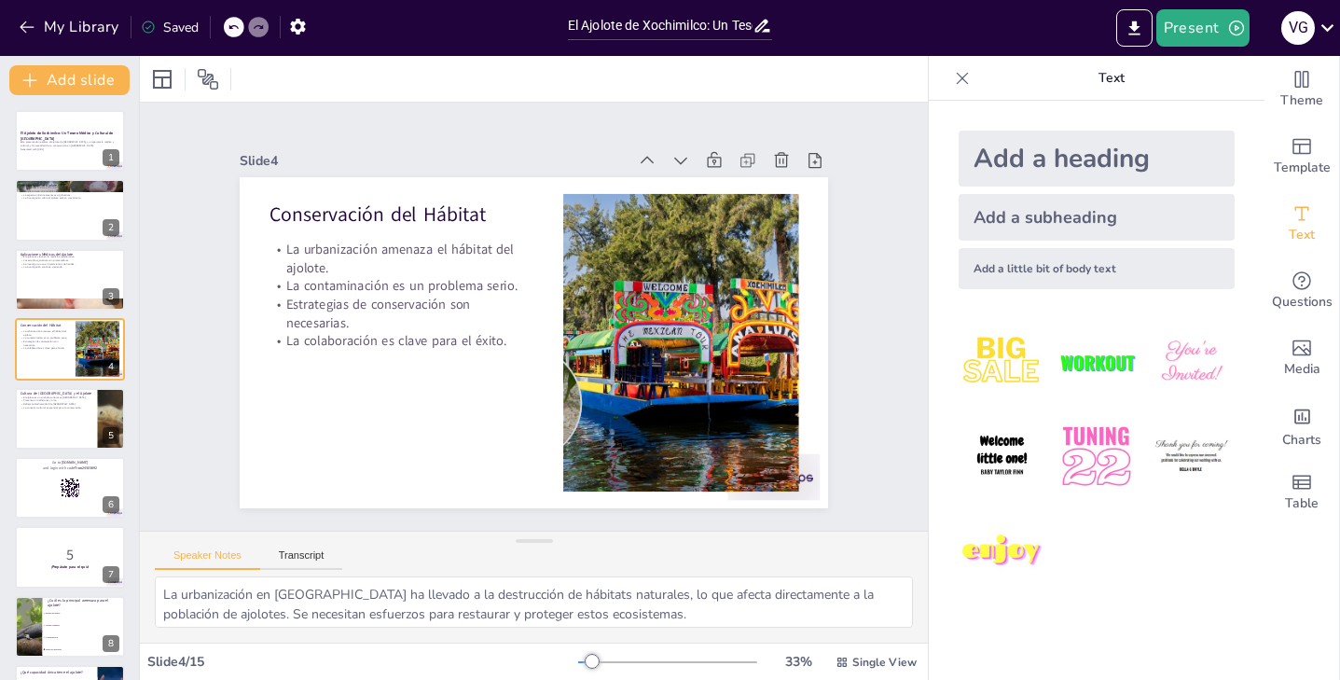
checkbox input "true"
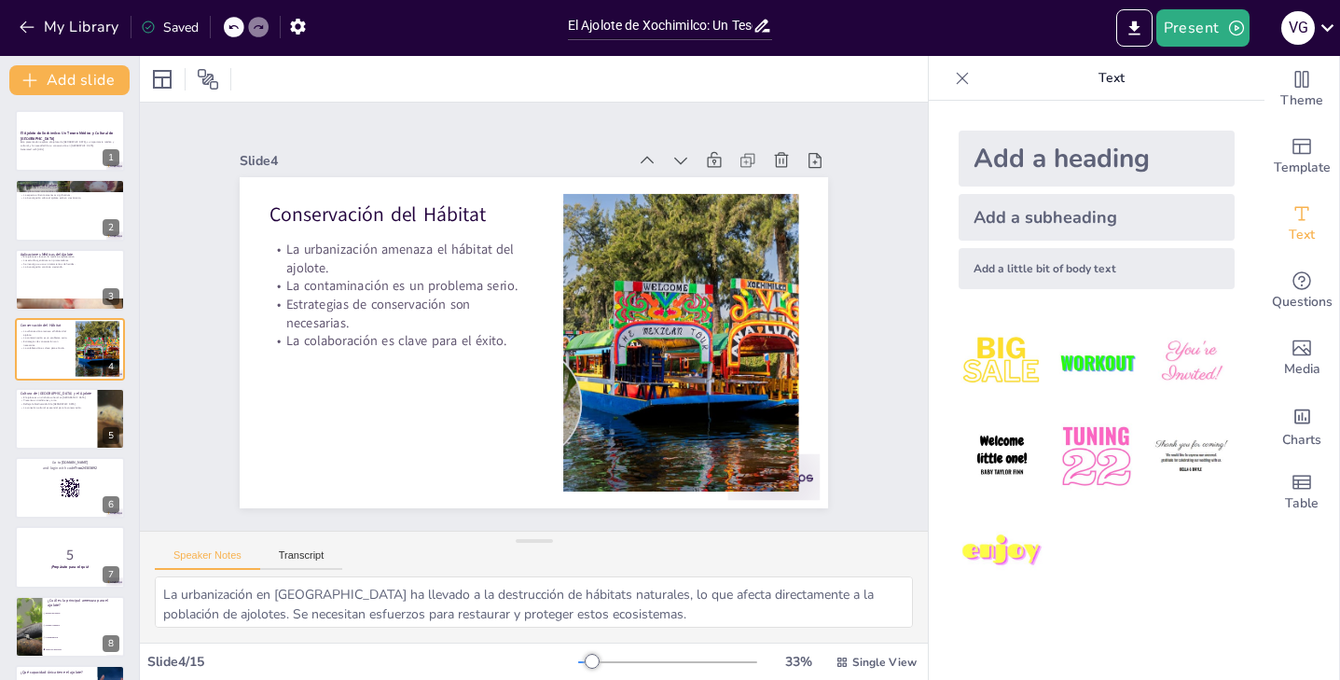
checkbox input "true"
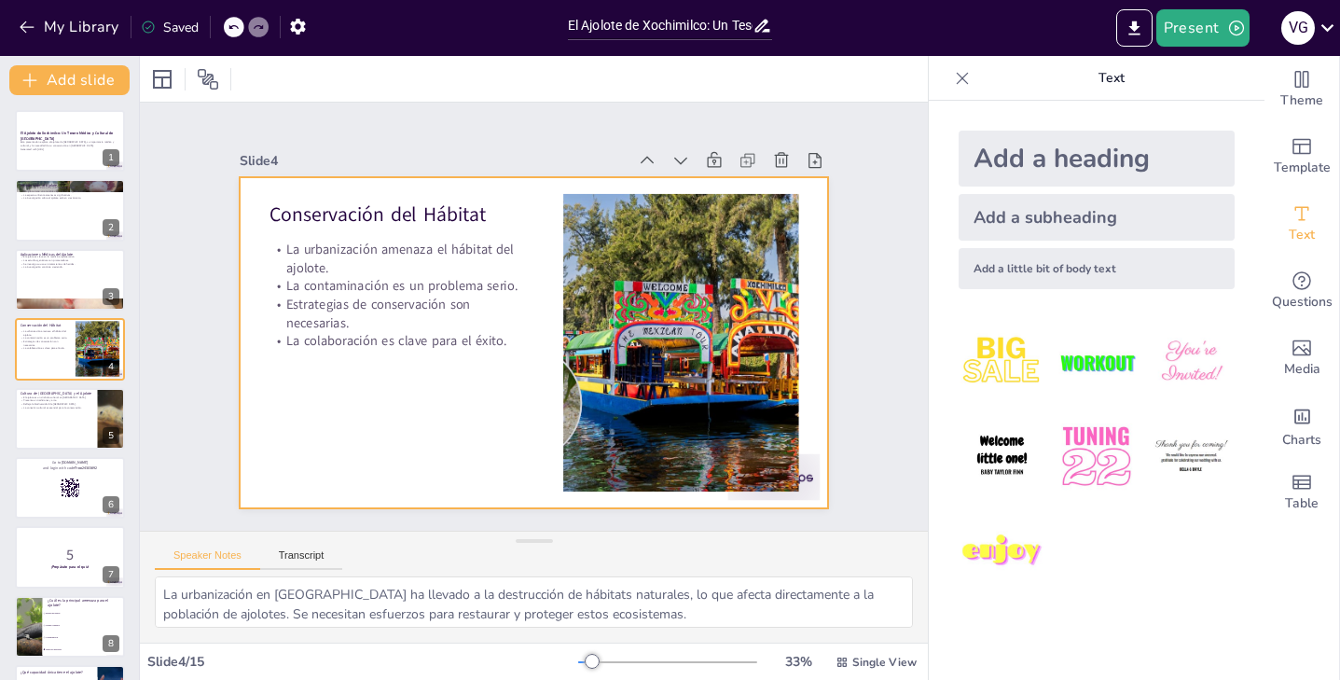
checkbox input "true"
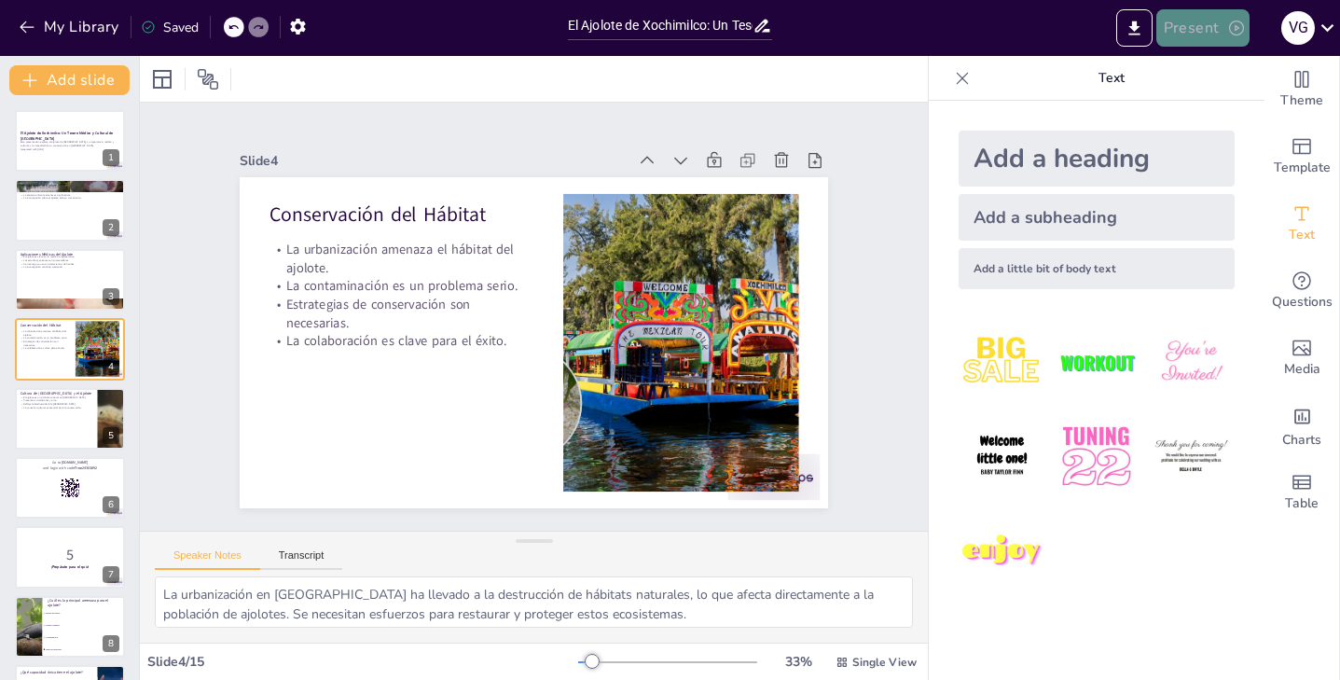
click at [1194, 26] on button "Present" at bounding box center [1202, 27] width 93 height 37
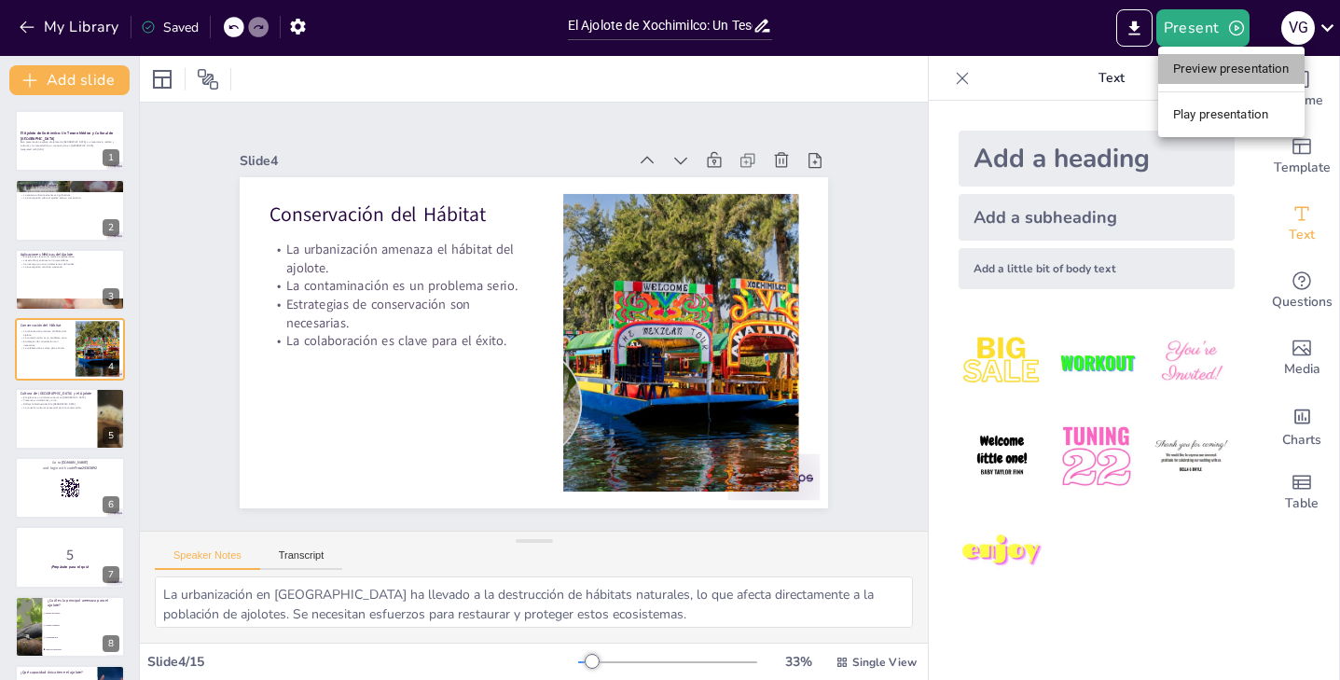
click at [1196, 68] on li "Preview presentation" at bounding box center [1231, 69] width 146 height 30
